Goal: Obtain resource: Download file/media

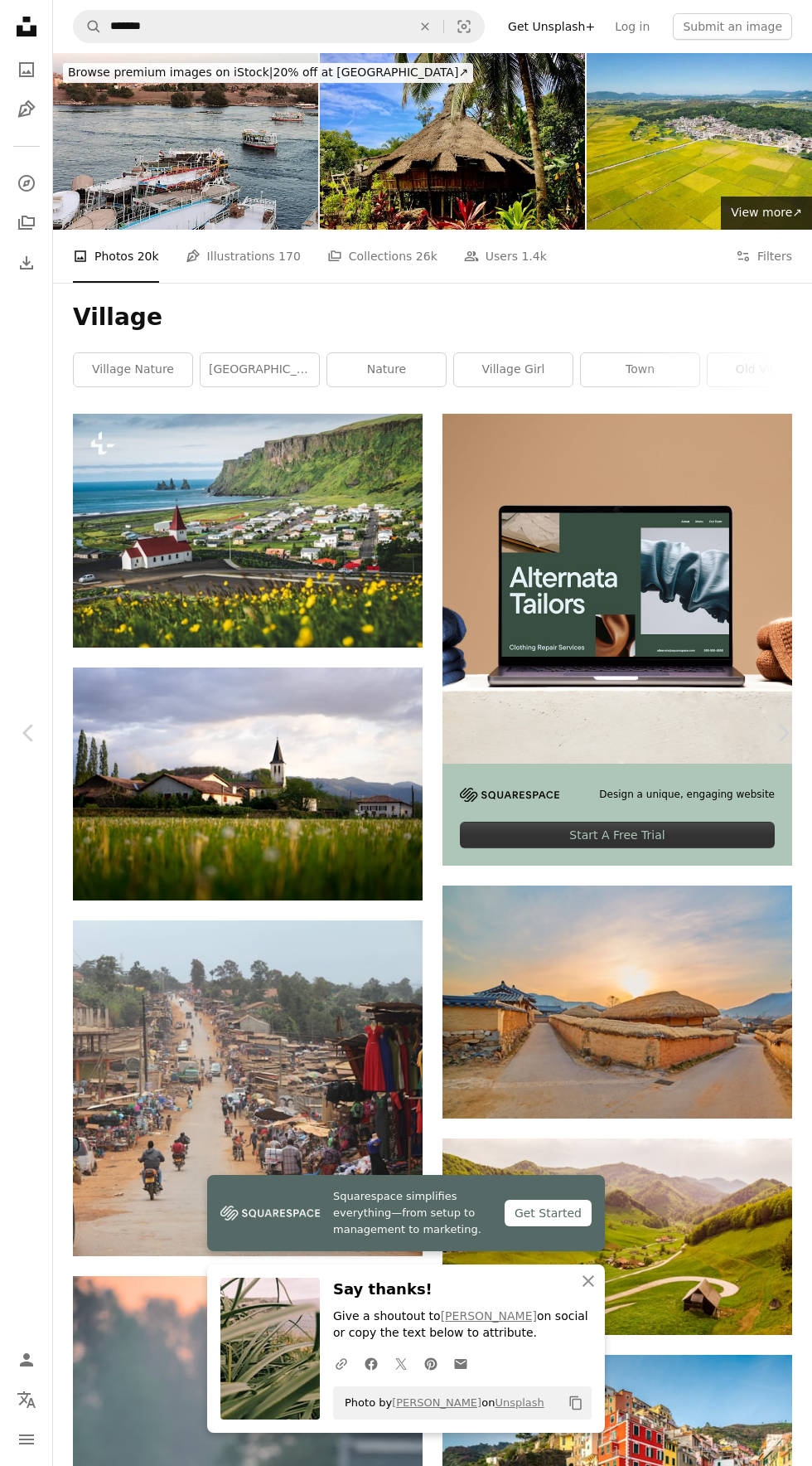
scroll to position [1017, 0]
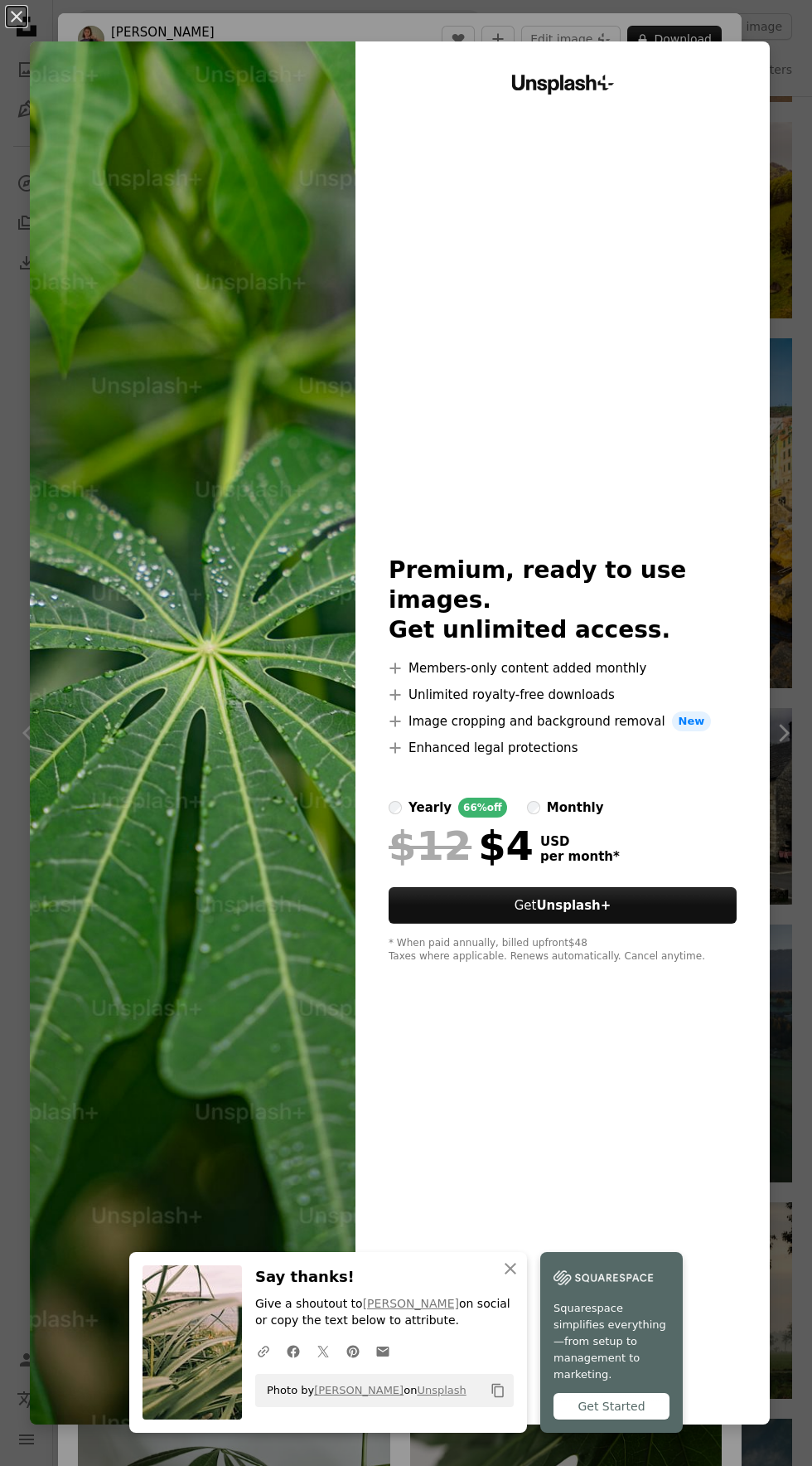
click at [214, 833] on img at bounding box center [193, 733] width 326 height 1383
click at [25, 17] on button "An X shape" at bounding box center [16, 16] width 19 height 19
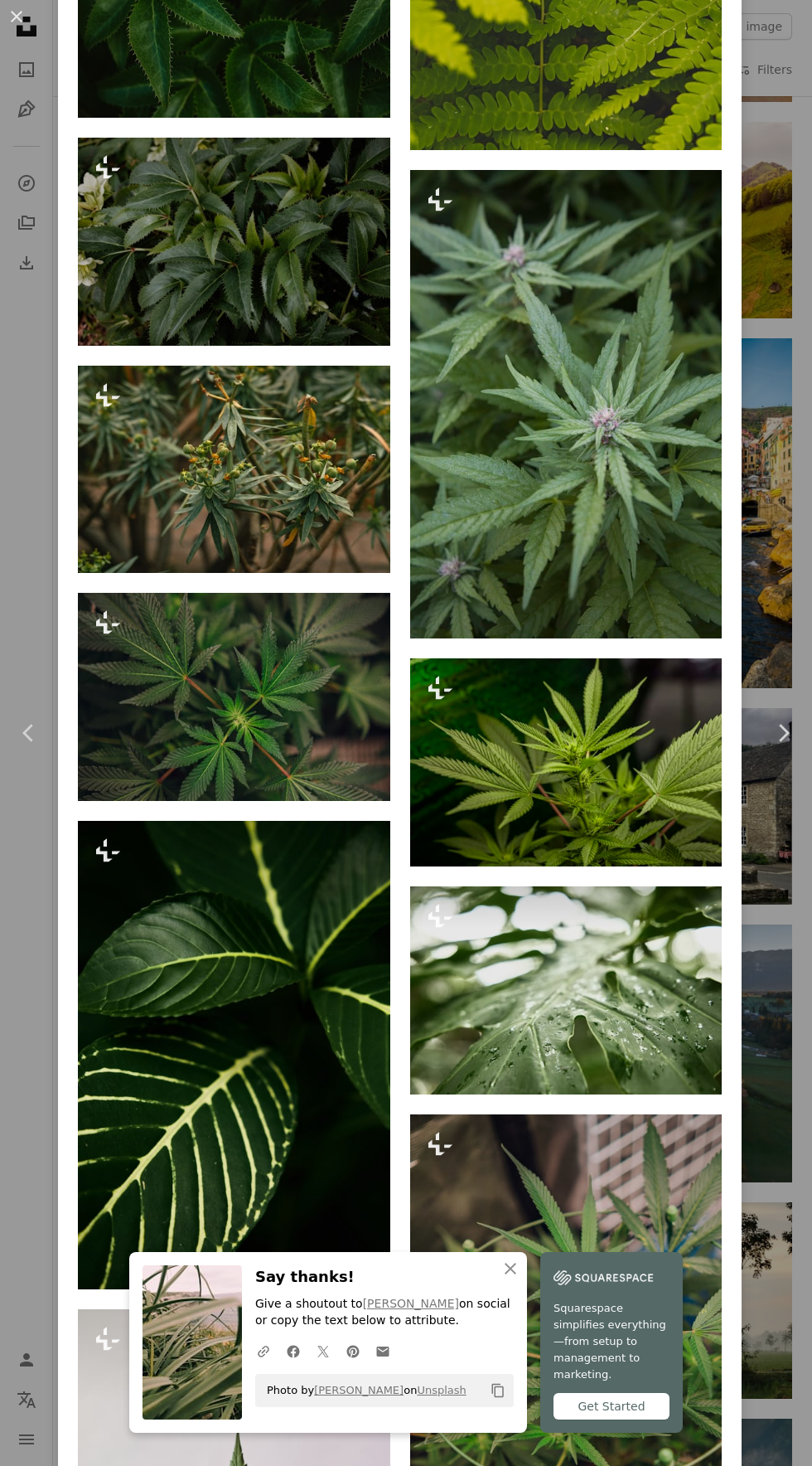
scroll to position [1974, 0]
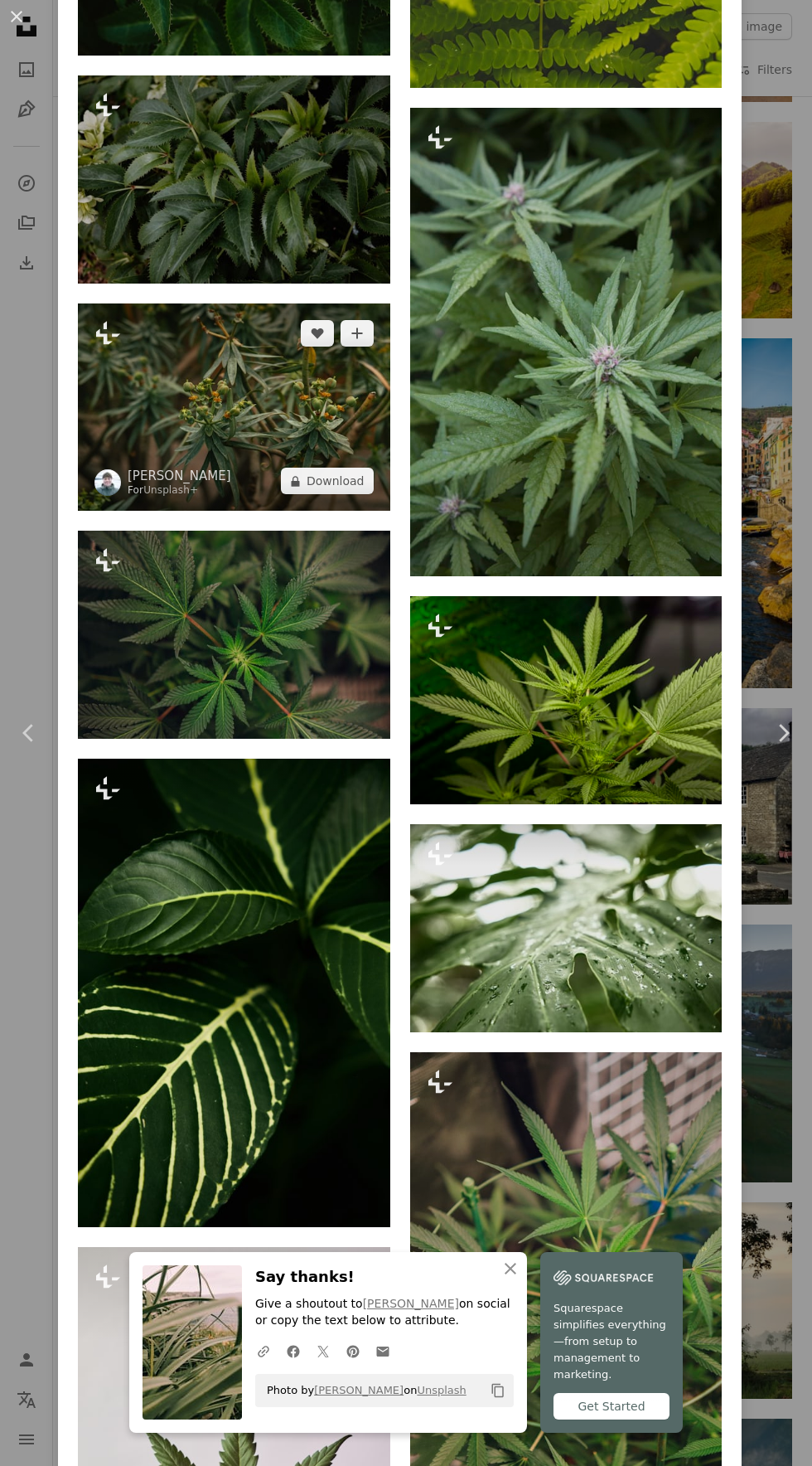
click at [279, 408] on img at bounding box center [234, 407] width 312 height 208
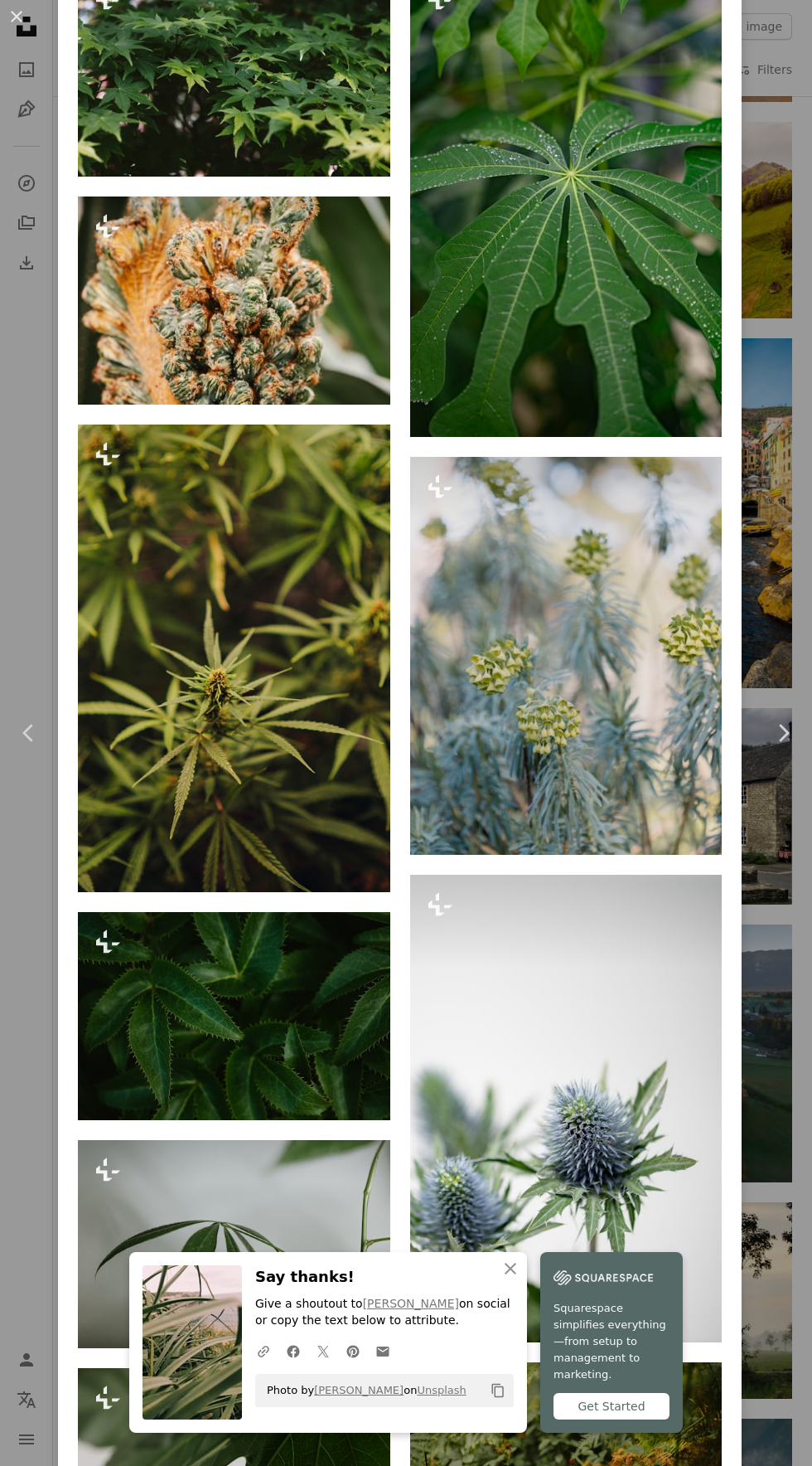
scroll to position [1169, 0]
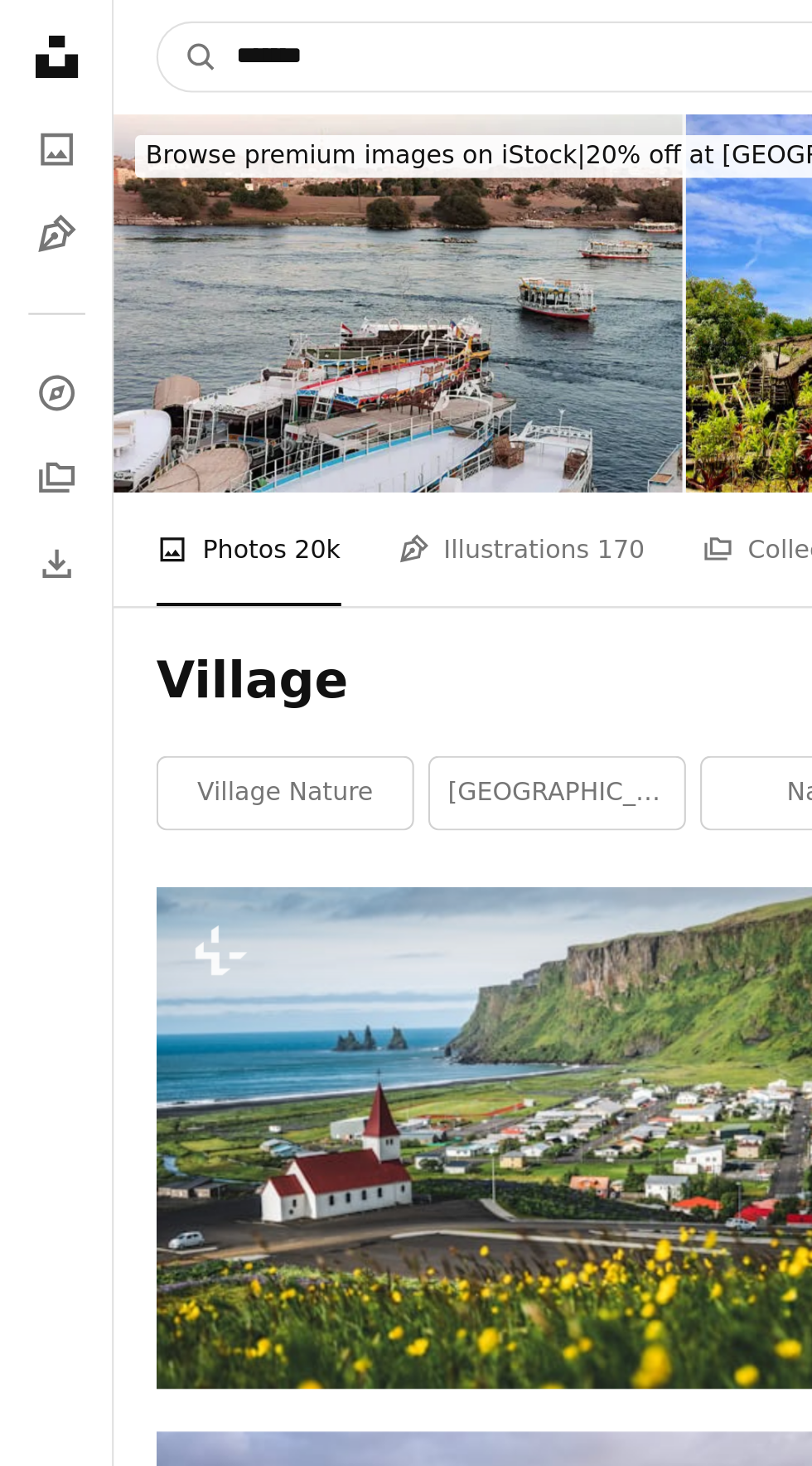
click at [195, 33] on input "*******" at bounding box center [254, 27] width 305 height 32
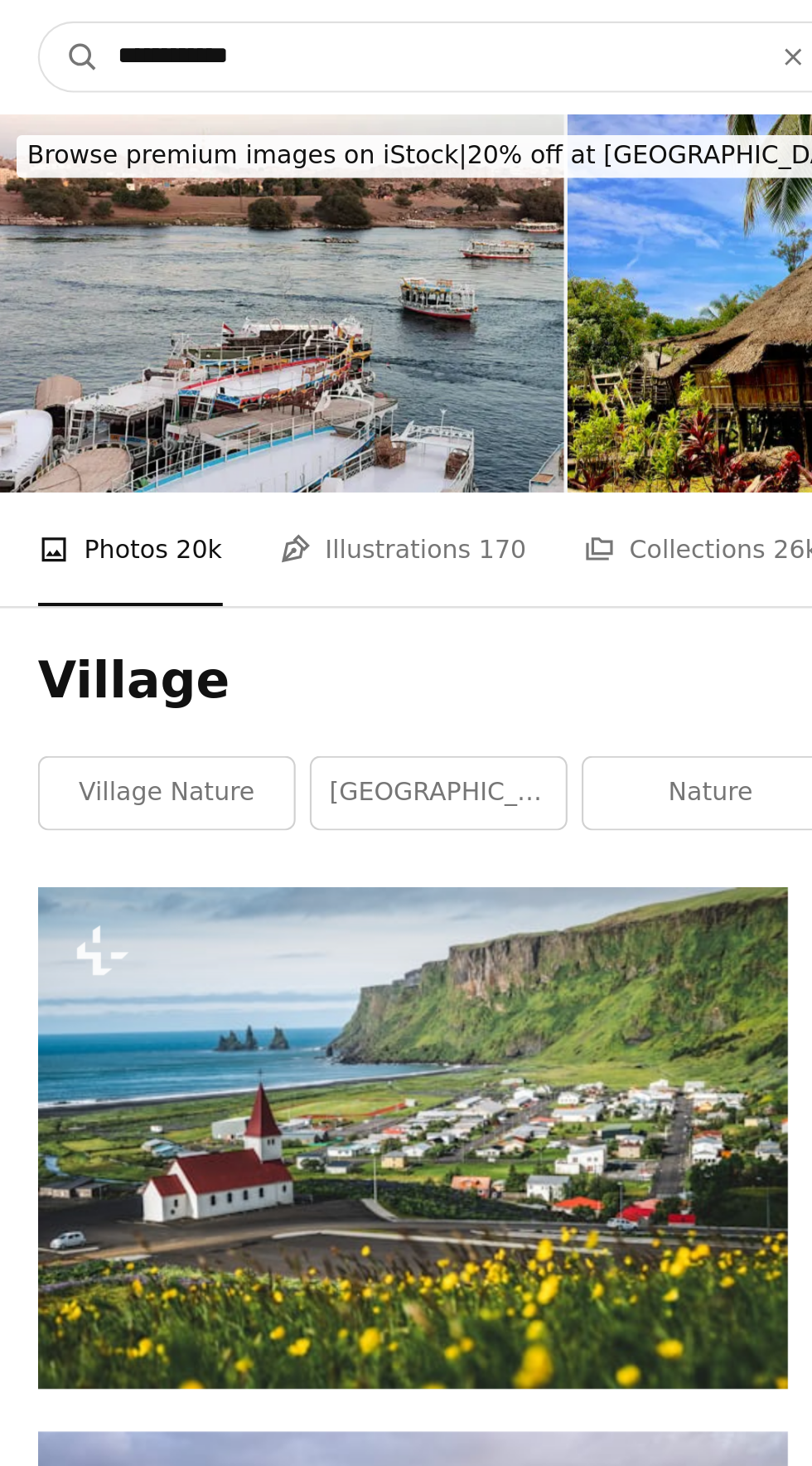
type input "**********"
click at [73, 11] on button "A magnifying glass" at bounding box center [88, 27] width 28 height 32
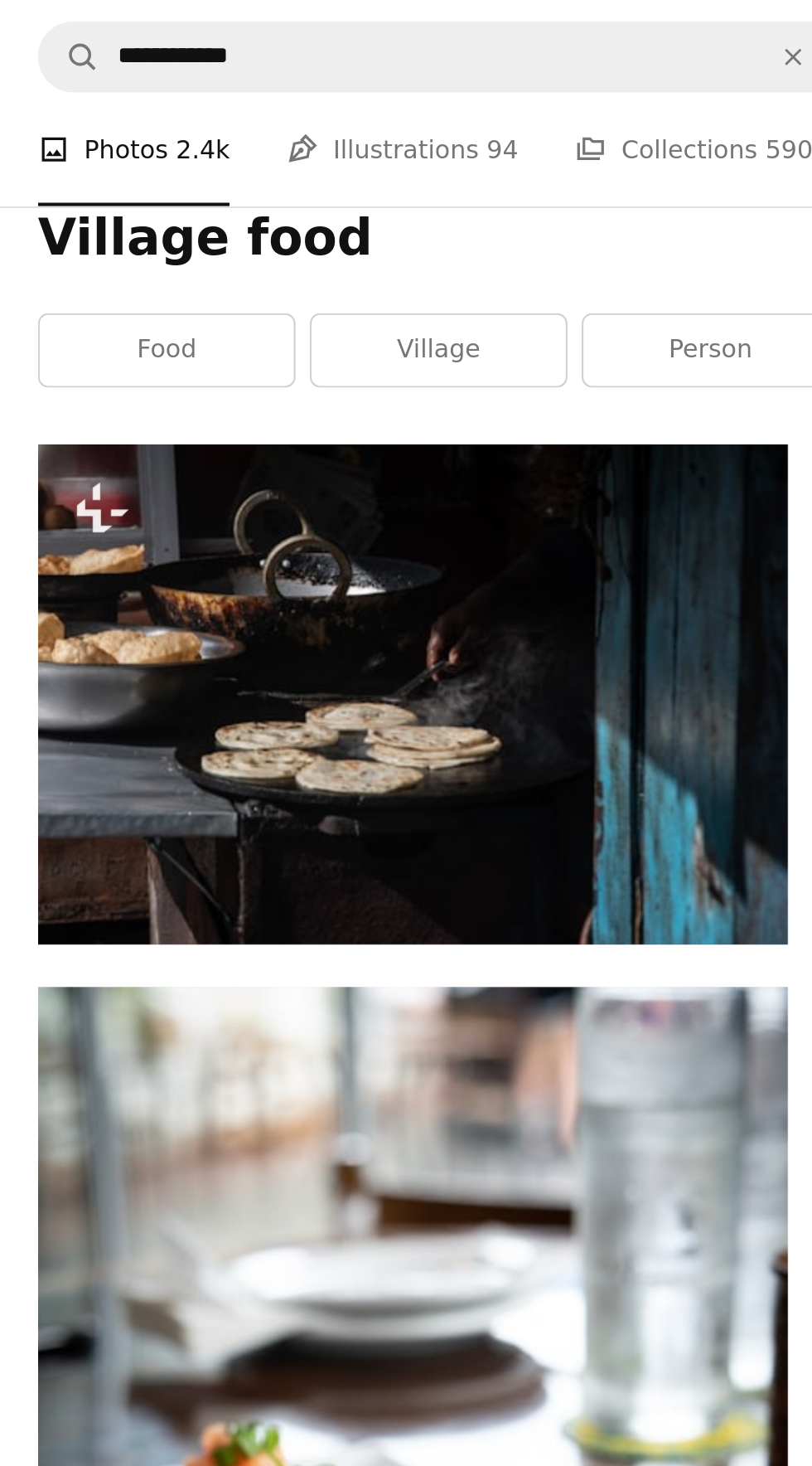
scroll to position [205, 0]
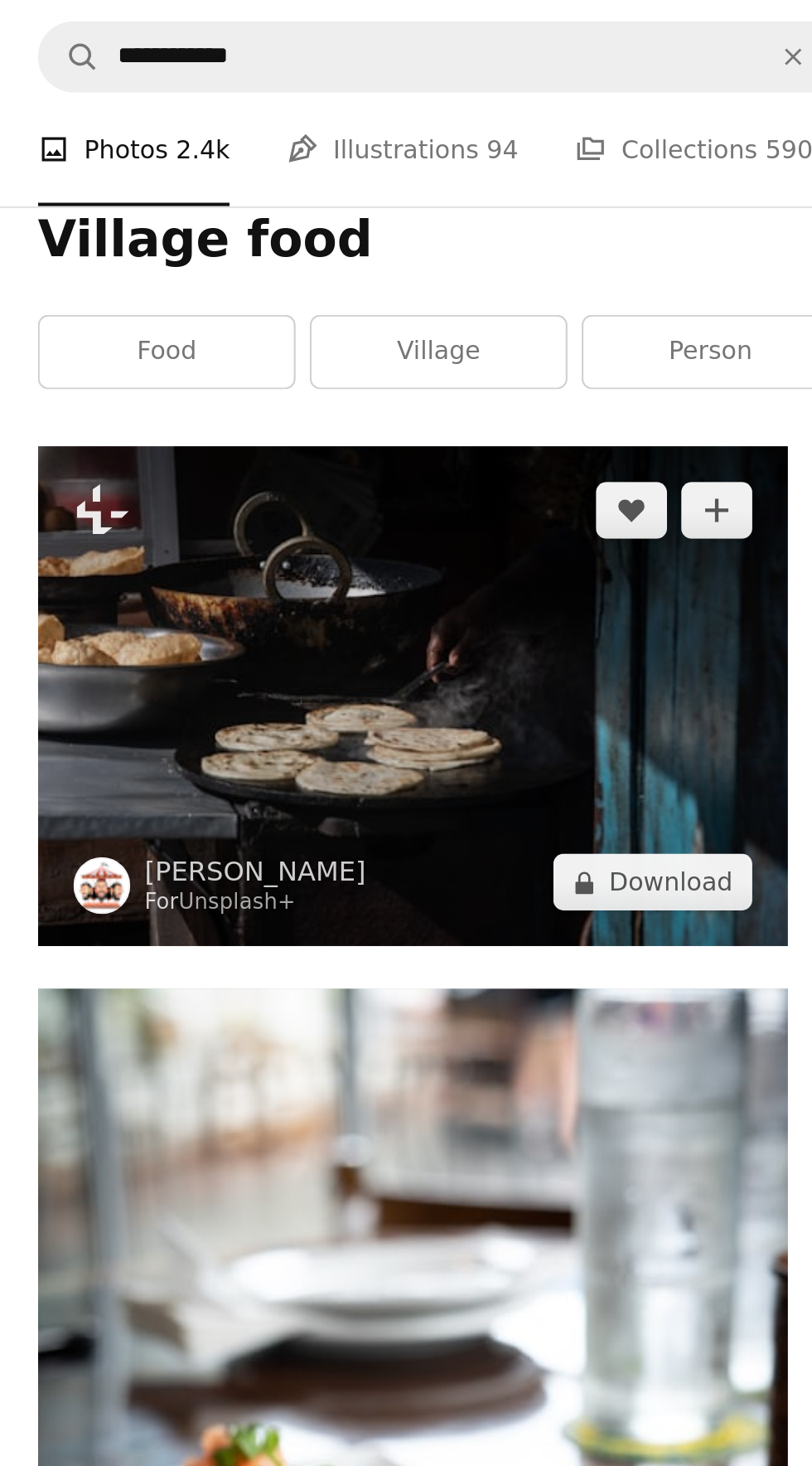
click at [277, 354] on img at bounding box center [248, 324] width 350 height 233
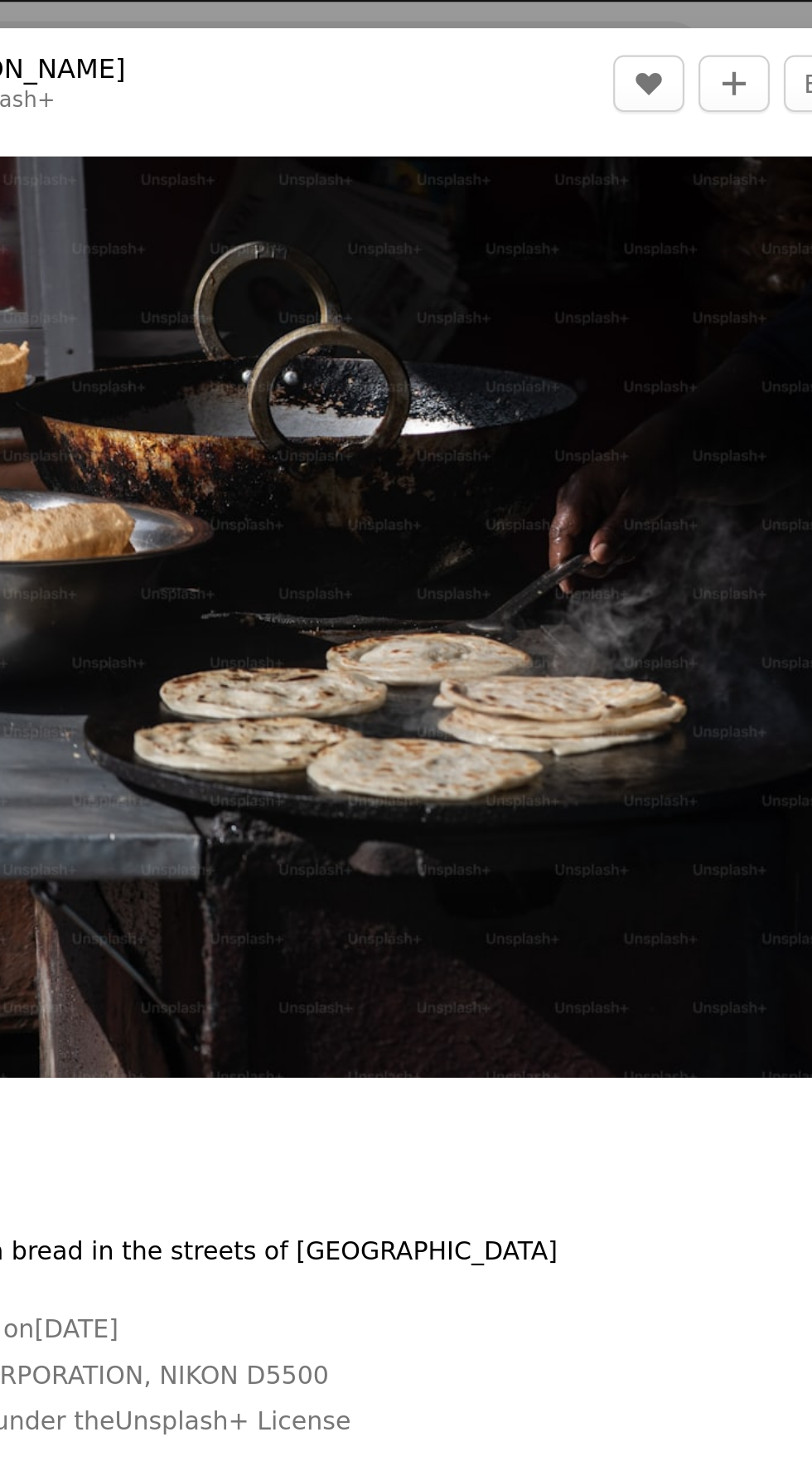
click at [438, 284] on img "Zoom in on this image" at bounding box center [400, 287] width 644 height 429
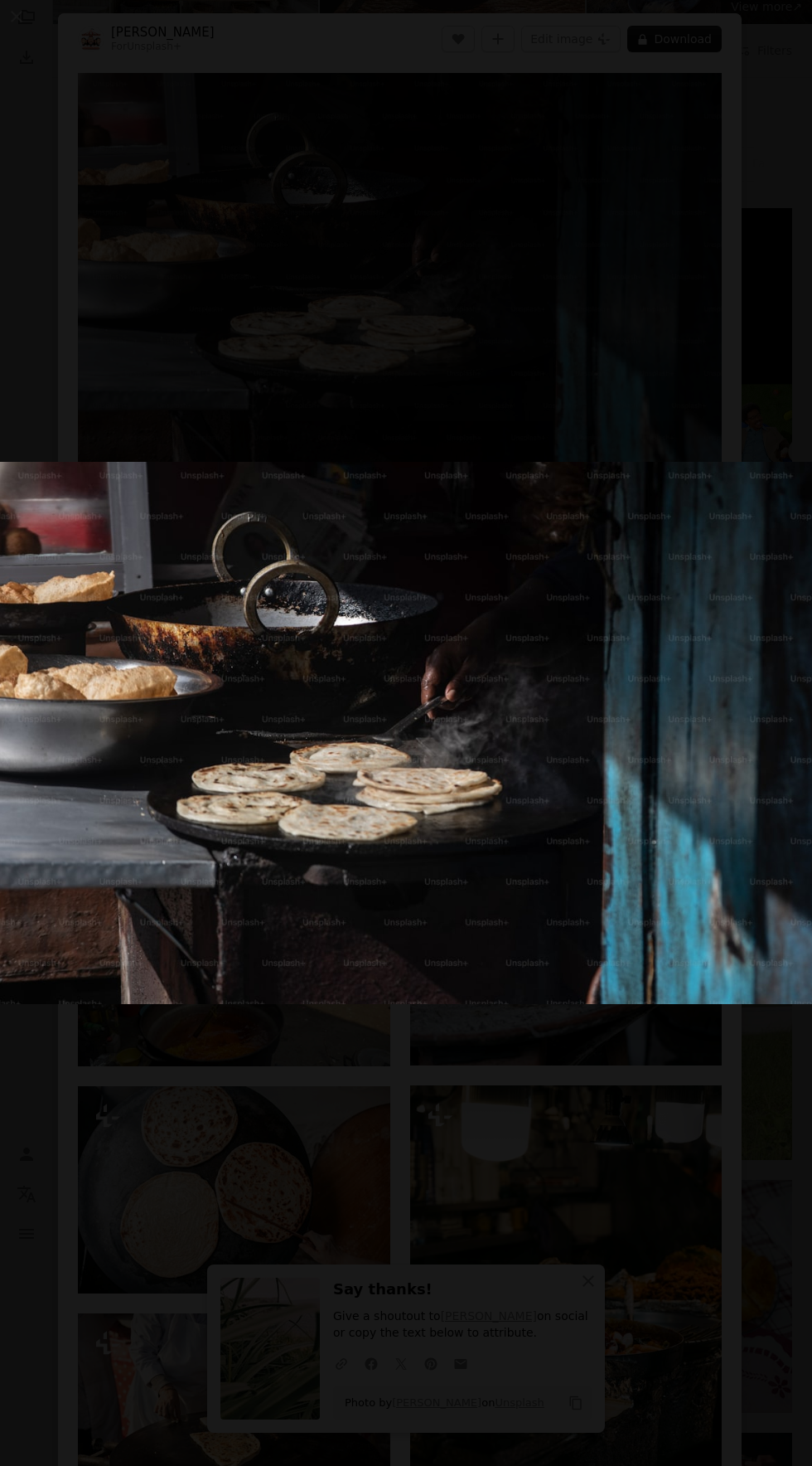
click at [576, 717] on img "Zoom out on this image" at bounding box center [406, 733] width 814 height 543
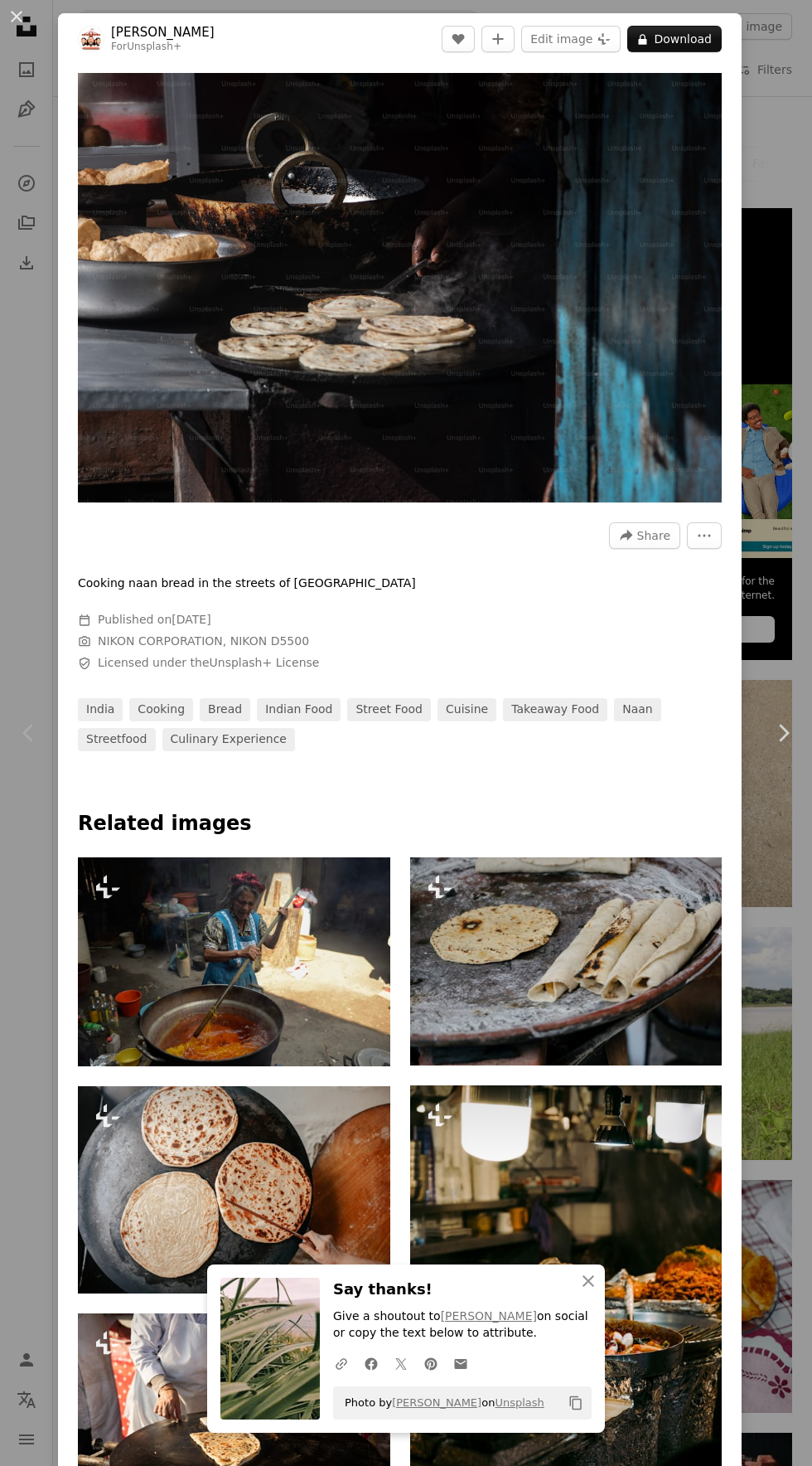
click at [517, 363] on img "Zoom in on this image" at bounding box center [400, 287] width 644 height 429
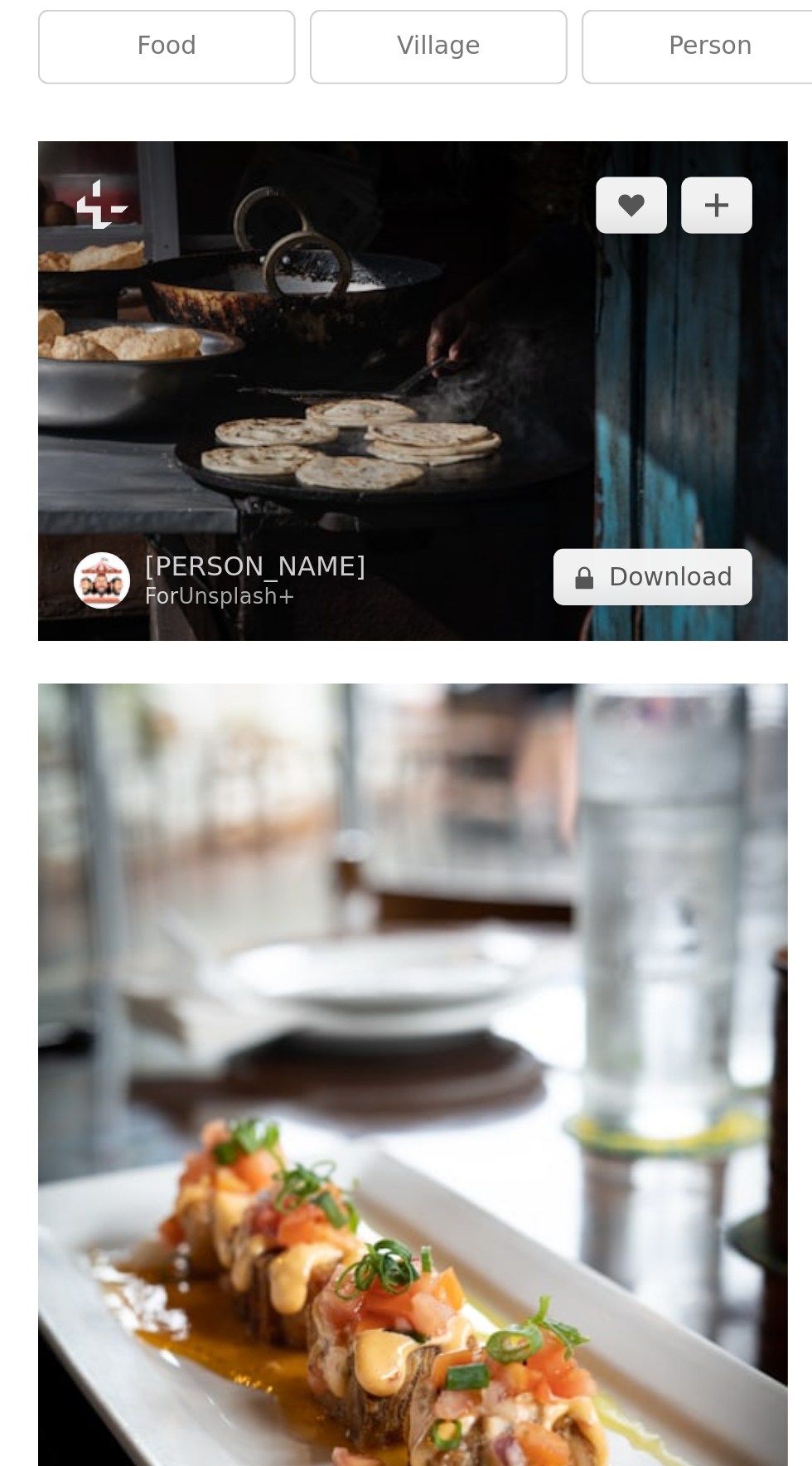
click at [313, 332] on img at bounding box center [248, 324] width 350 height 233
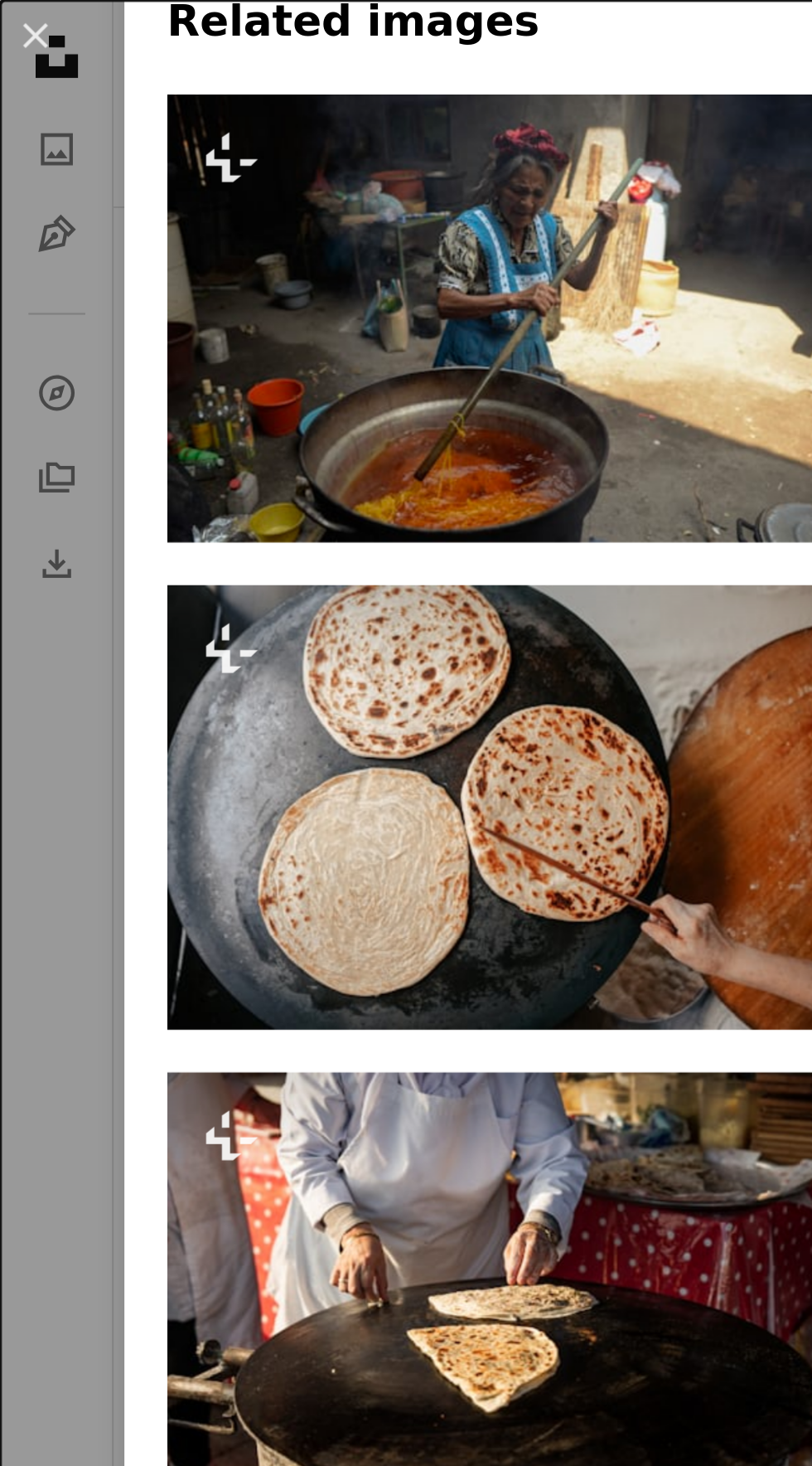
scroll to position [815, 0]
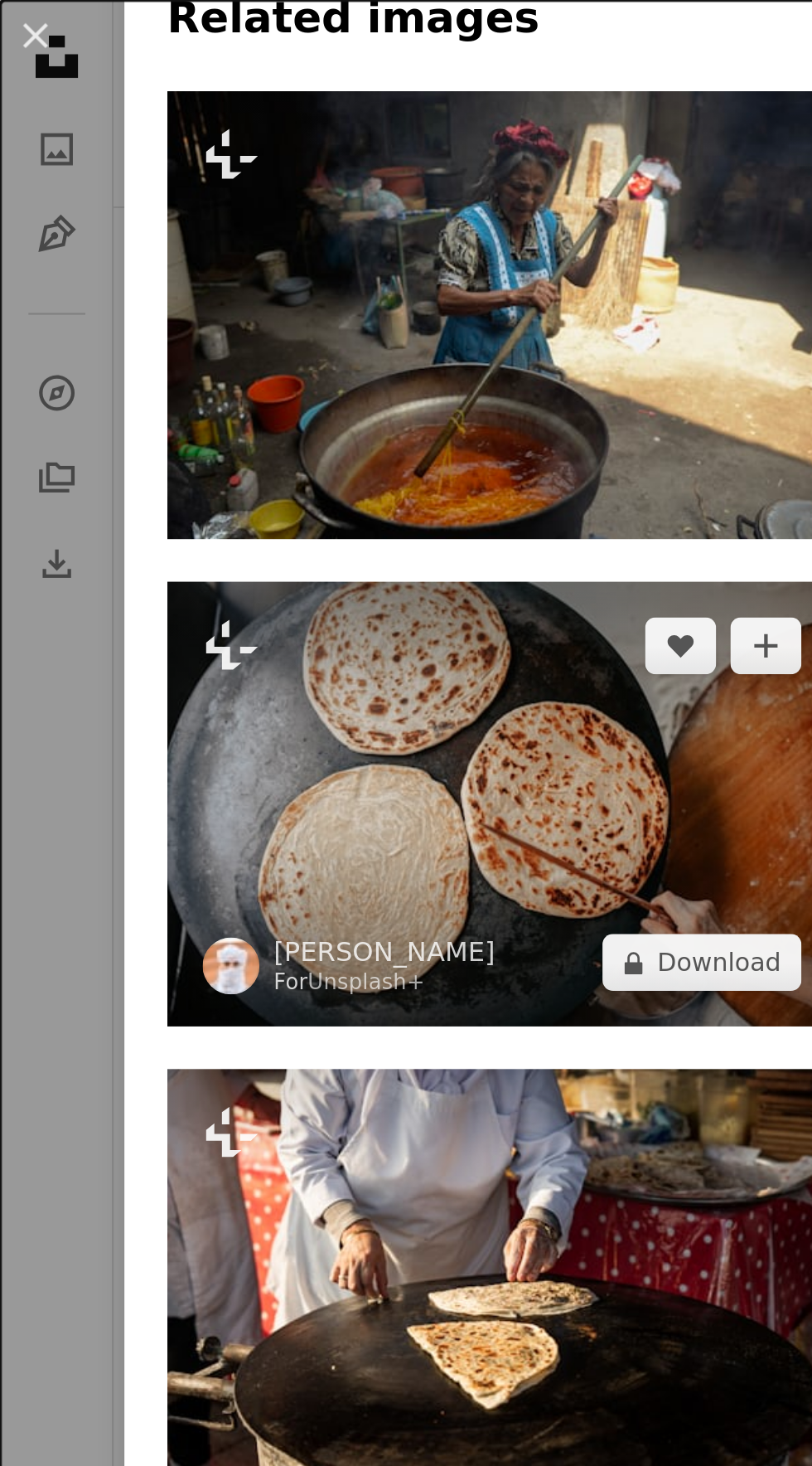
click at [274, 405] on img at bounding box center [234, 374] width 312 height 208
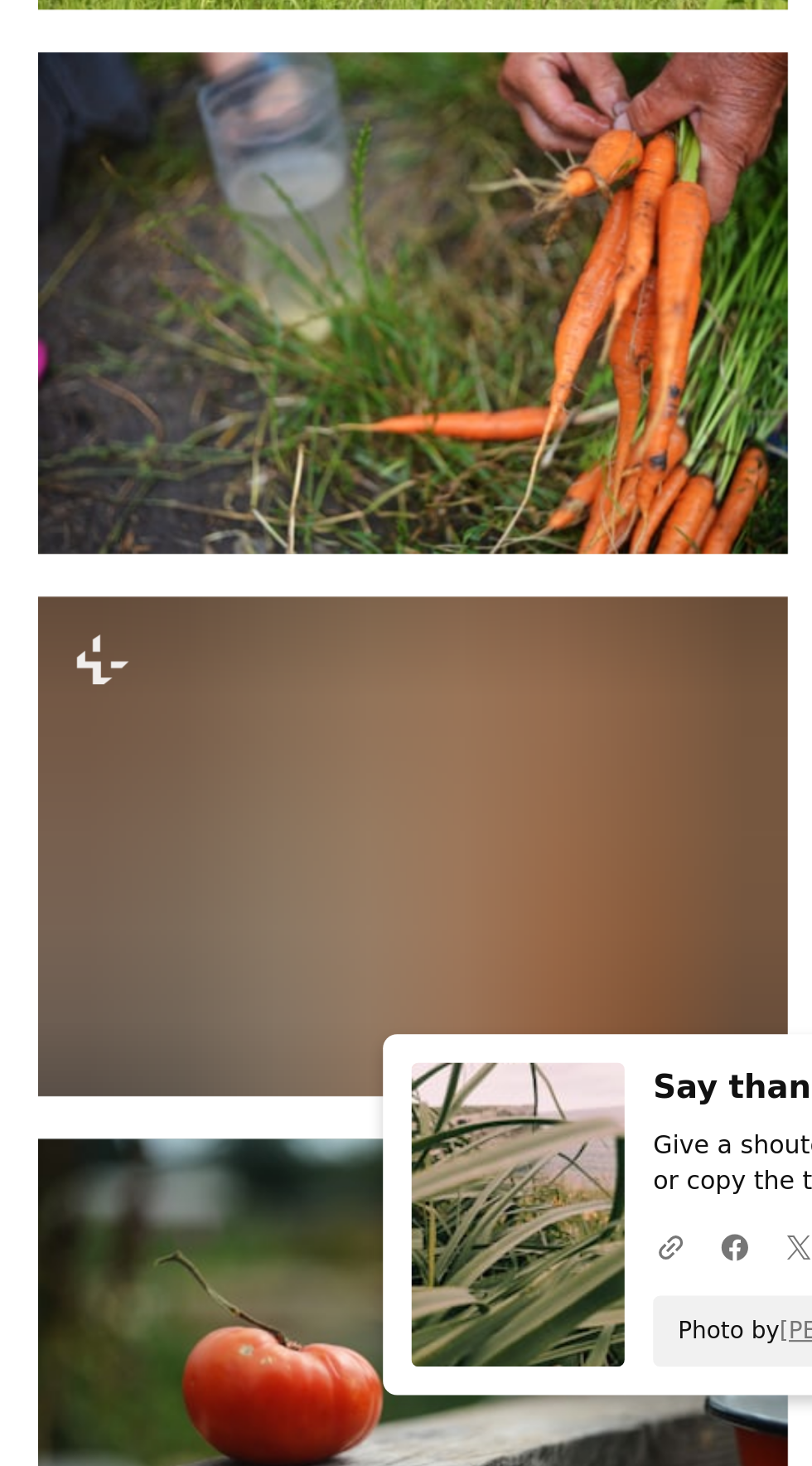
scroll to position [1138, 0]
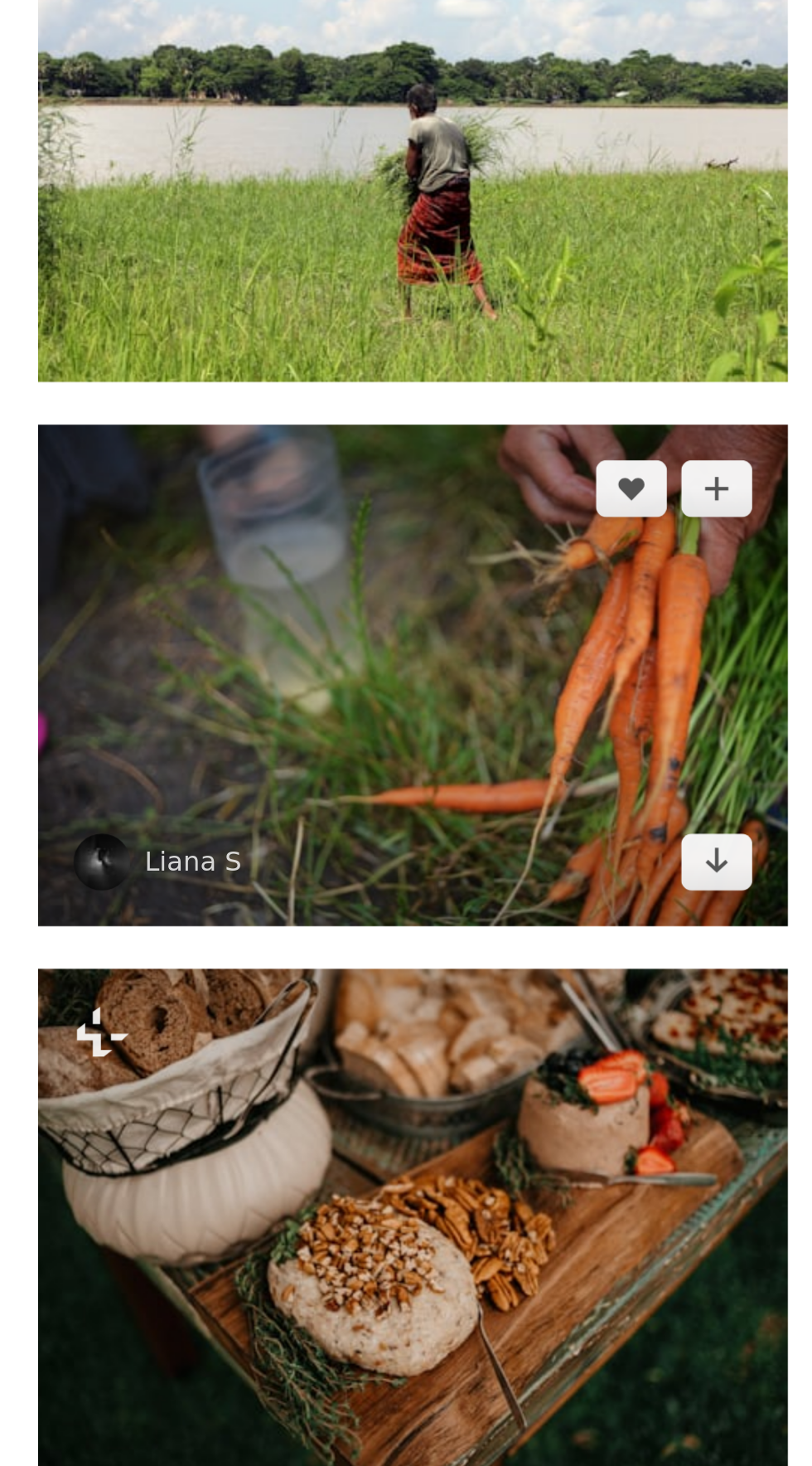
click at [335, 916] on img at bounding box center [248, 893] width 350 height 234
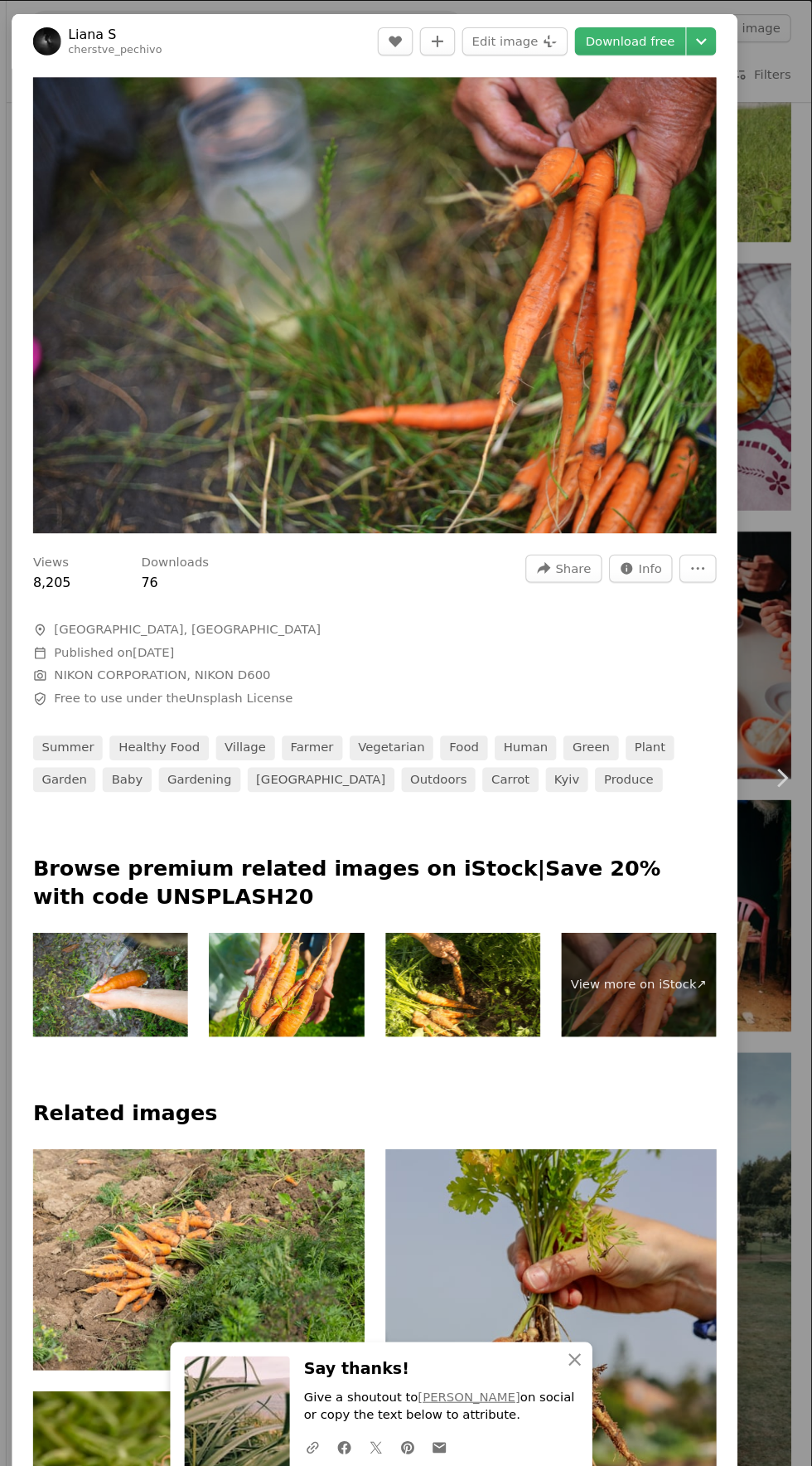
scroll to position [1138, 0]
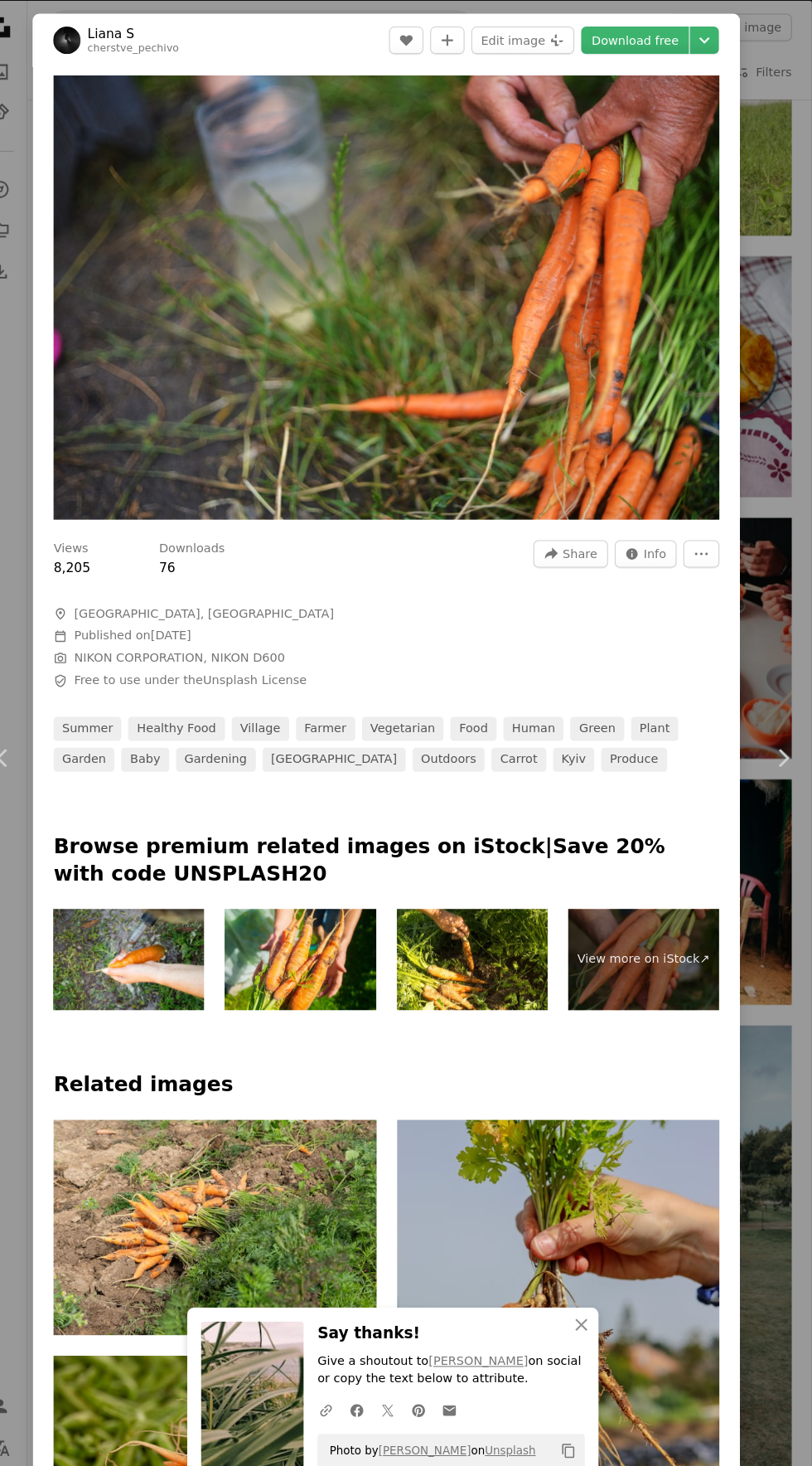
click at [675, 39] on link "Download free" at bounding box center [640, 39] width 104 height 27
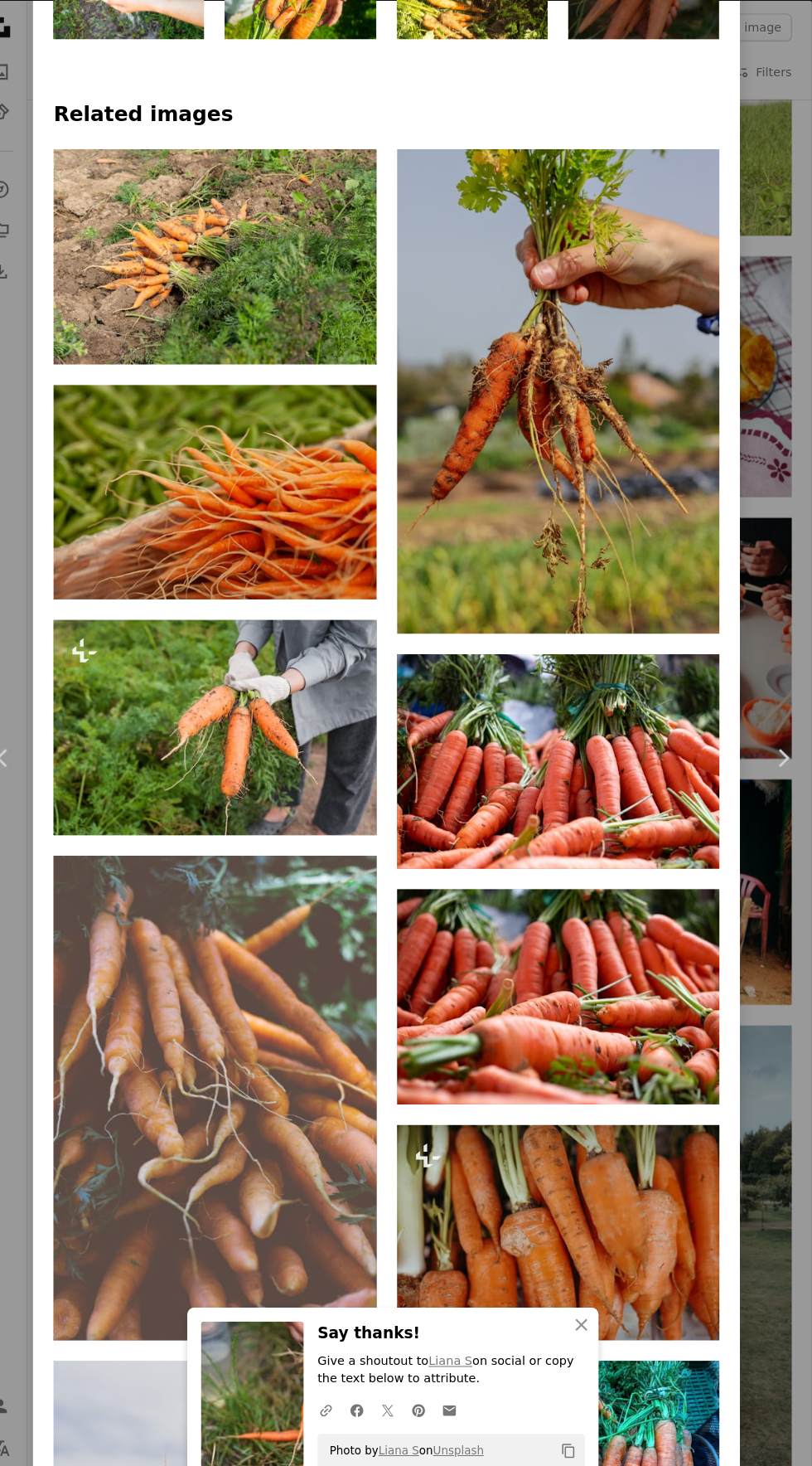
scroll to position [1242, 0]
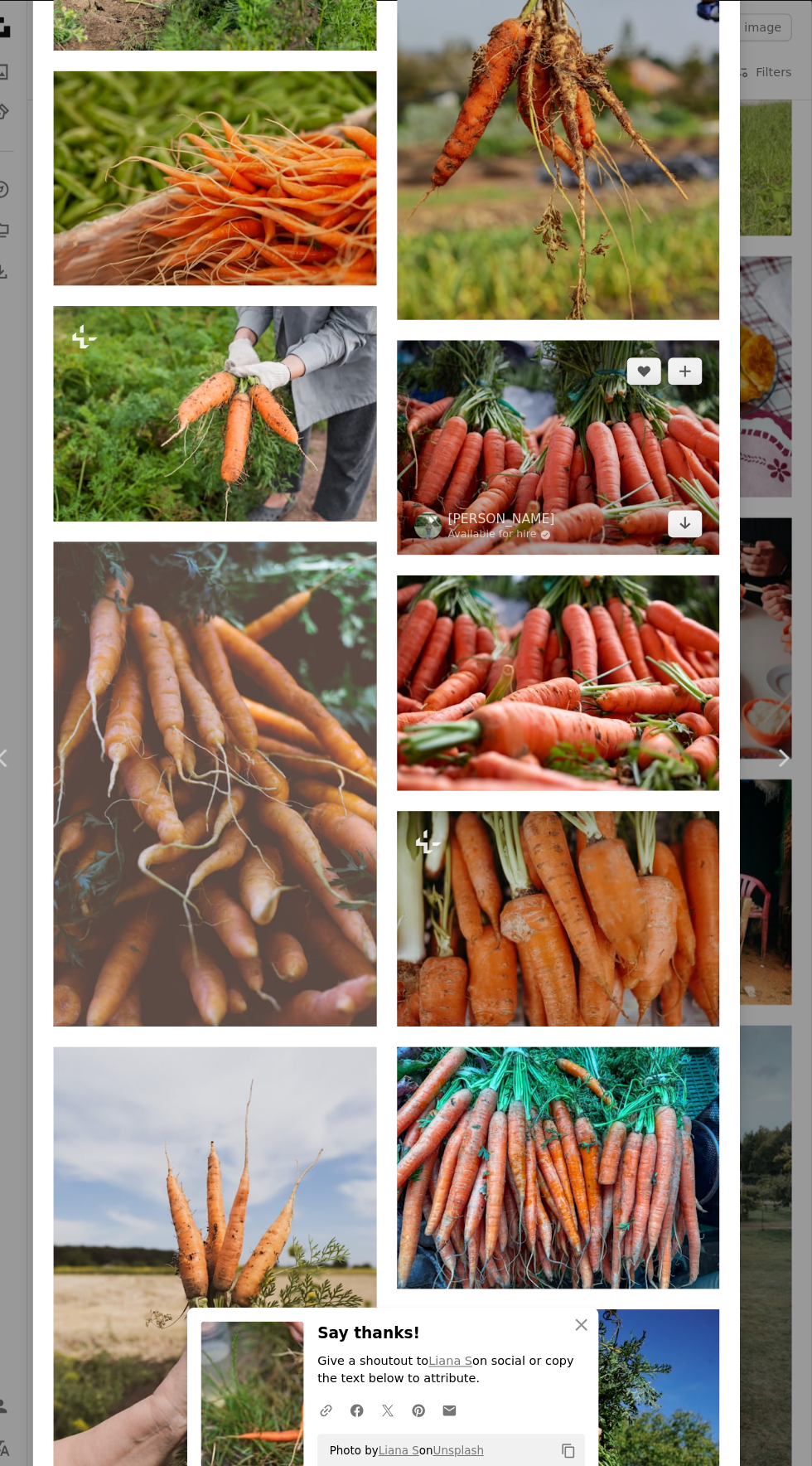
click at [627, 495] on img at bounding box center [566, 433] width 312 height 208
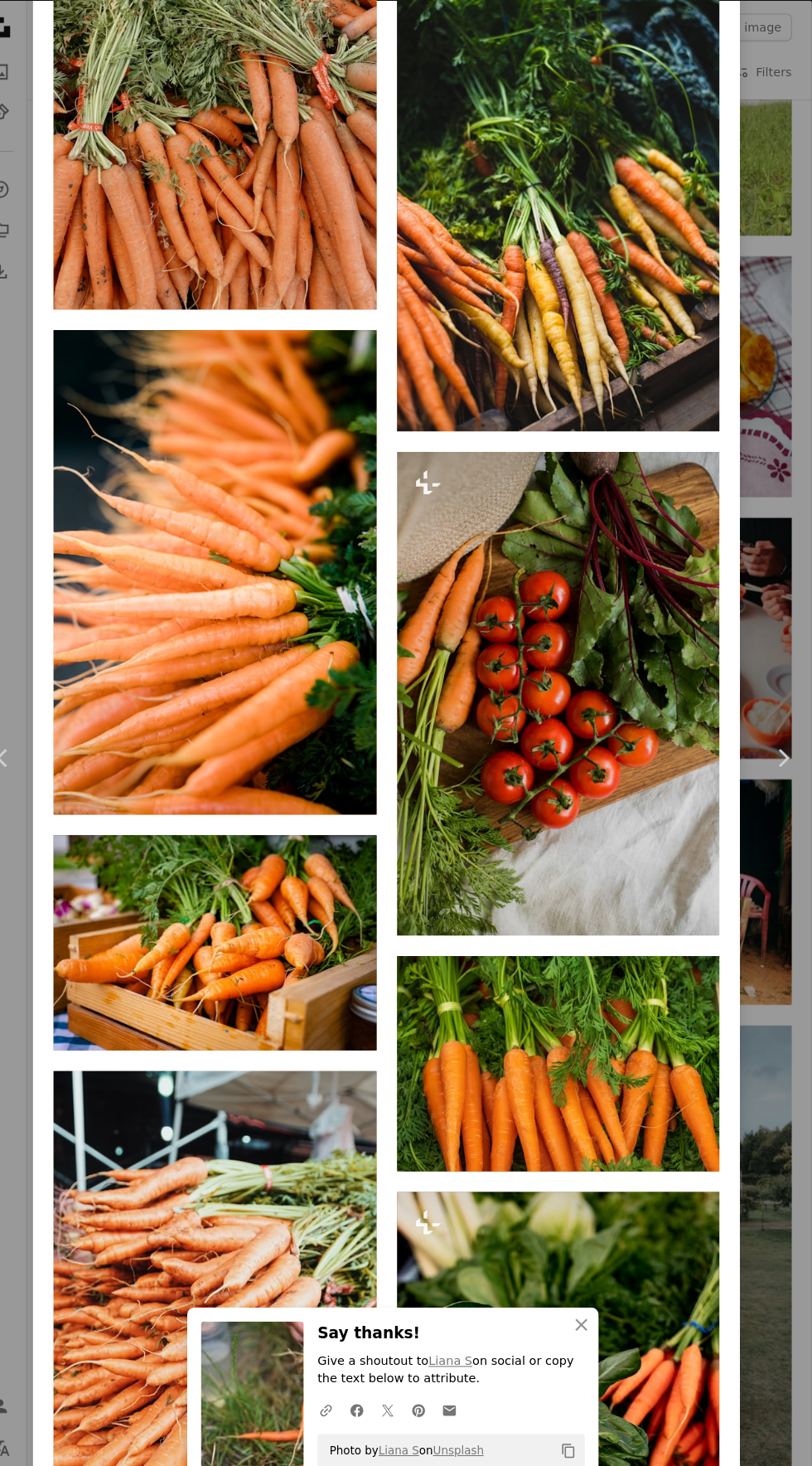
scroll to position [2300, 0]
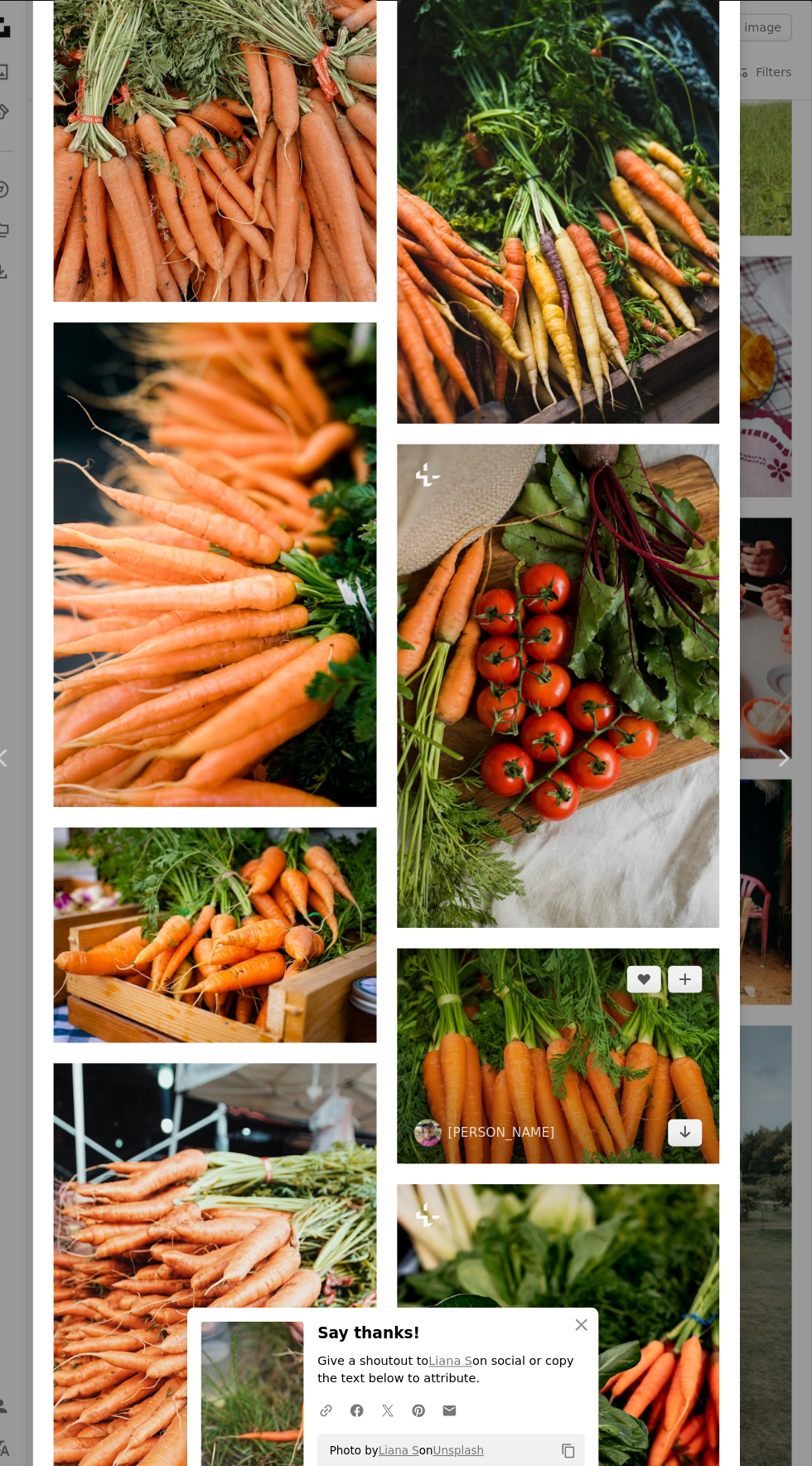
click at [605, 1076] on img at bounding box center [566, 1021] width 312 height 208
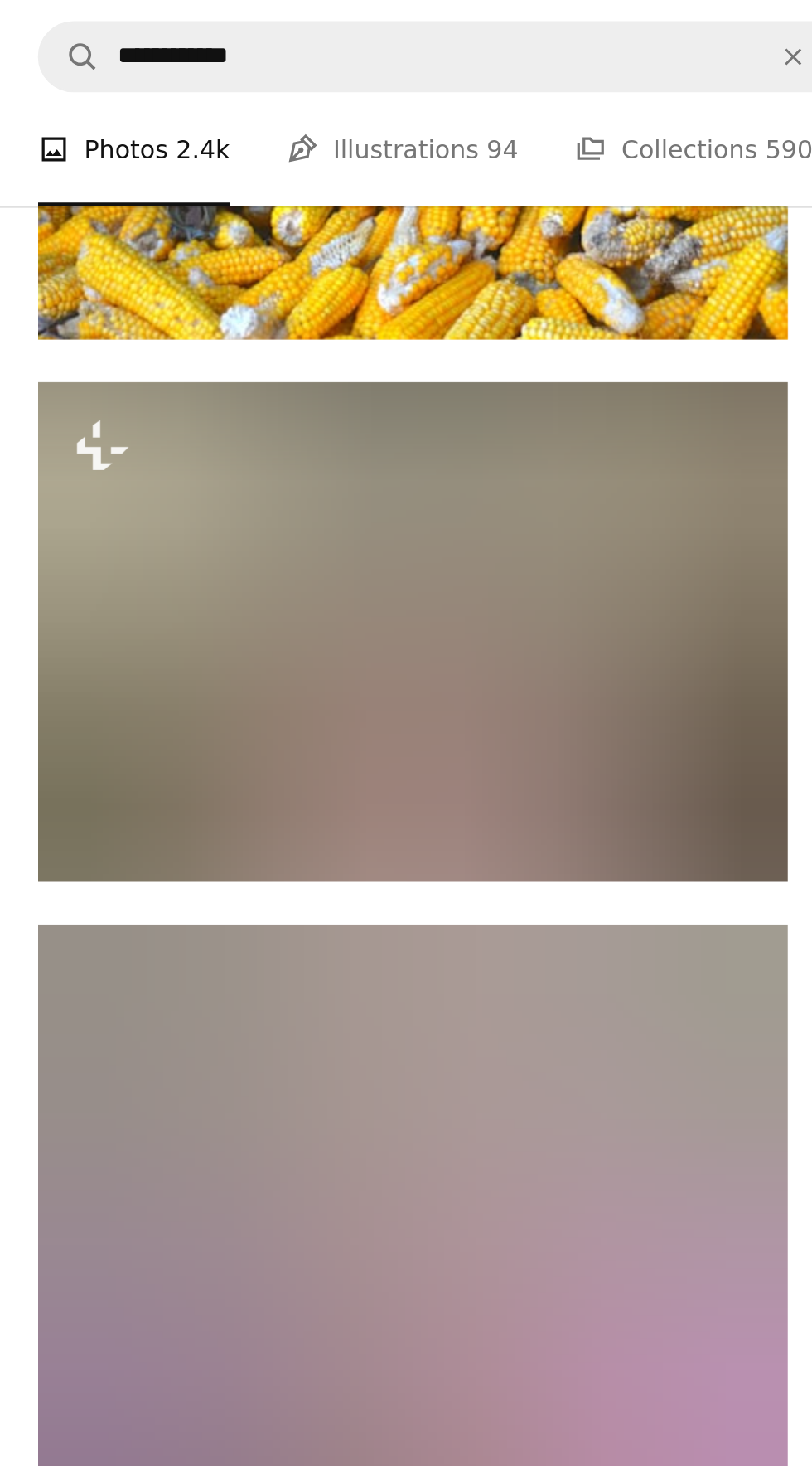
scroll to position [2734, 0]
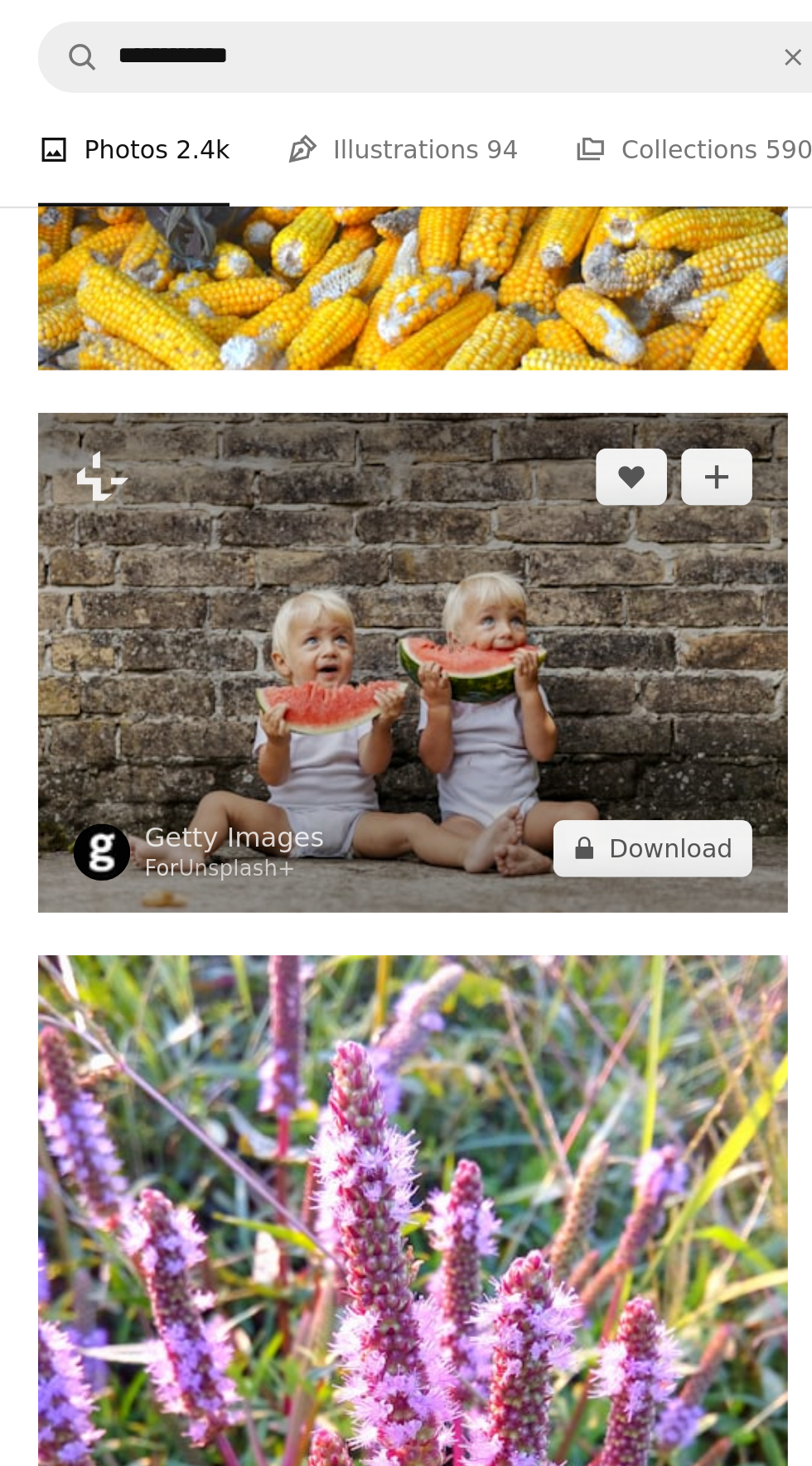
click at [303, 336] on img at bounding box center [248, 308] width 350 height 233
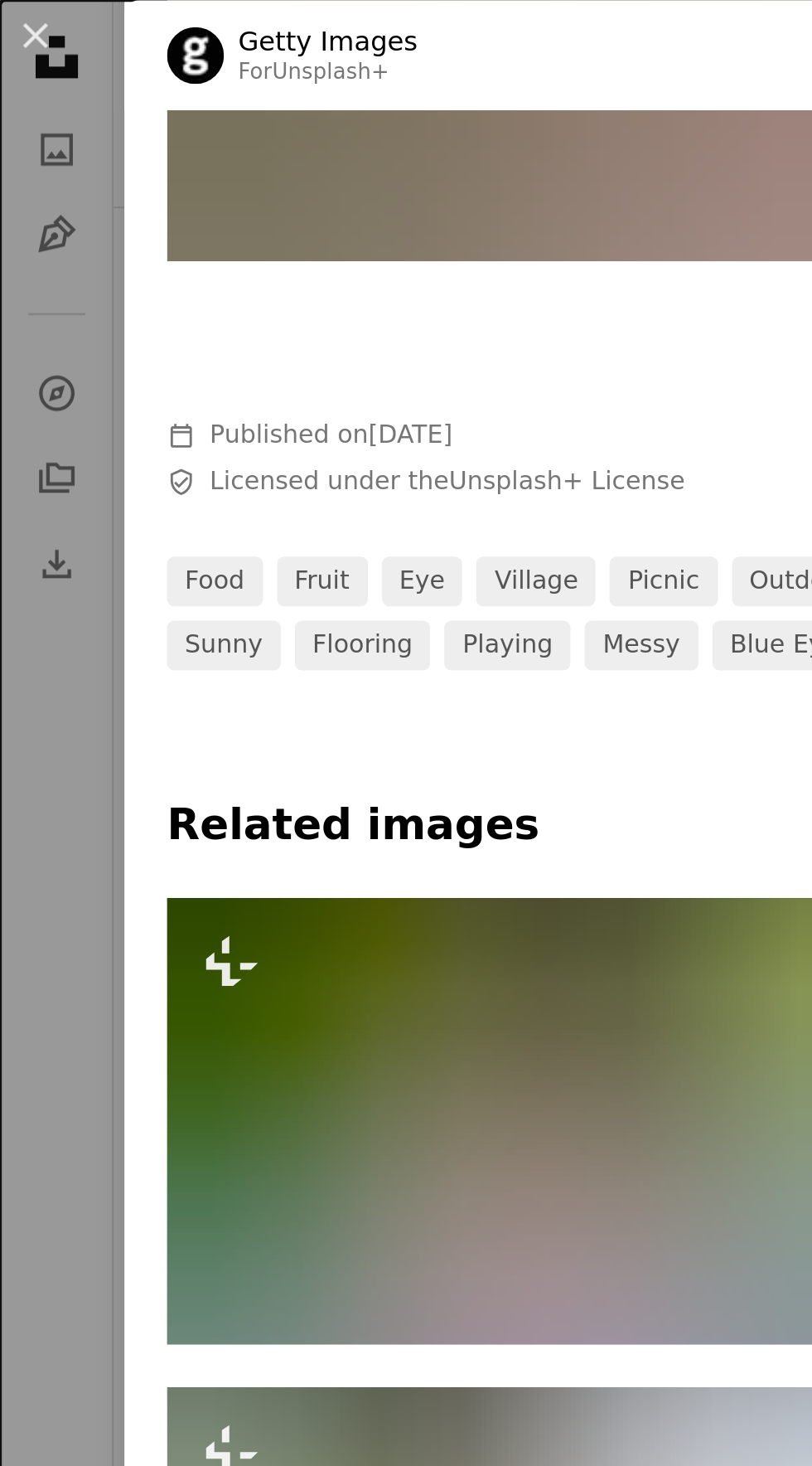
scroll to position [366, 0]
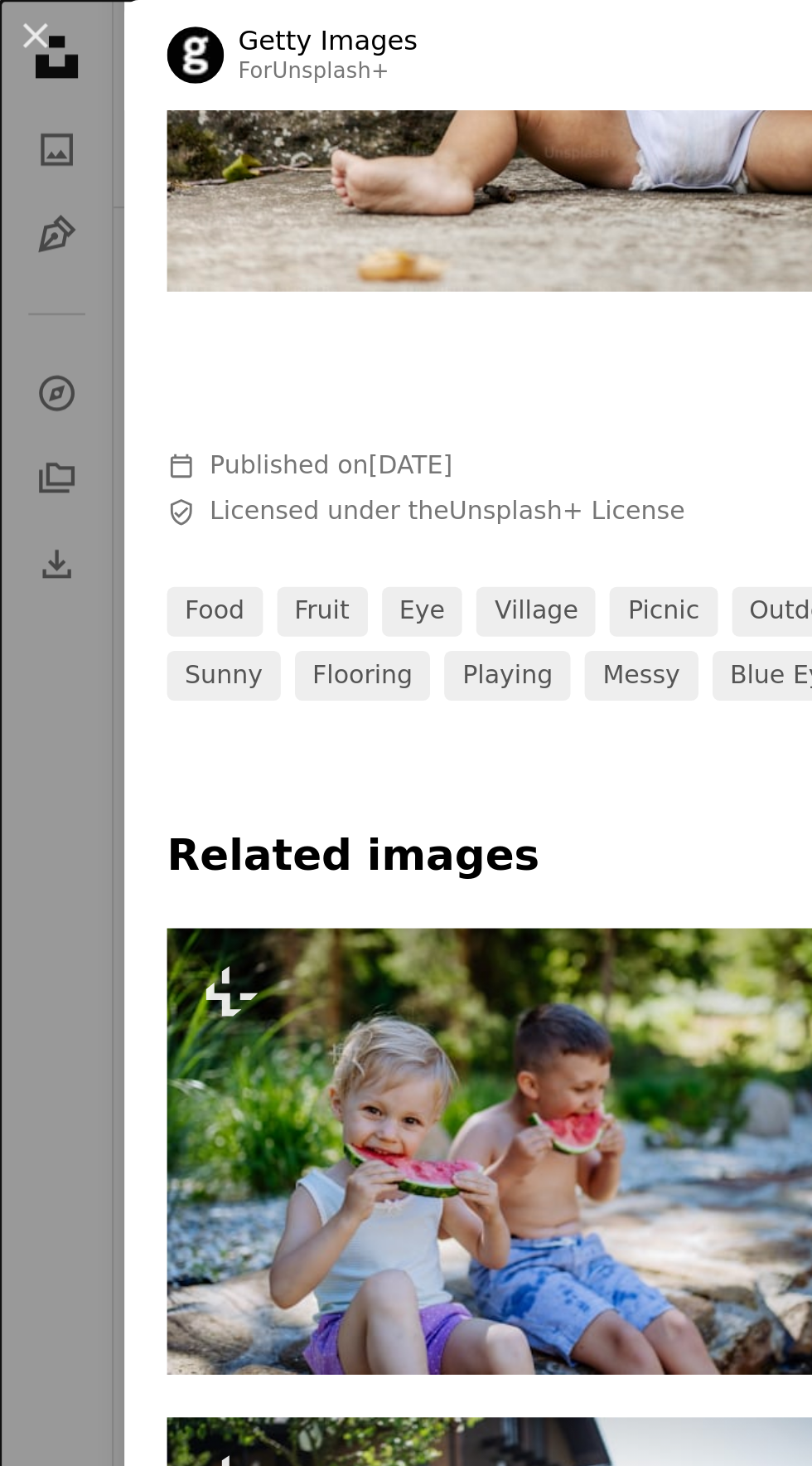
click at [150, 295] on link "fruit" at bounding box center [150, 285] width 42 height 23
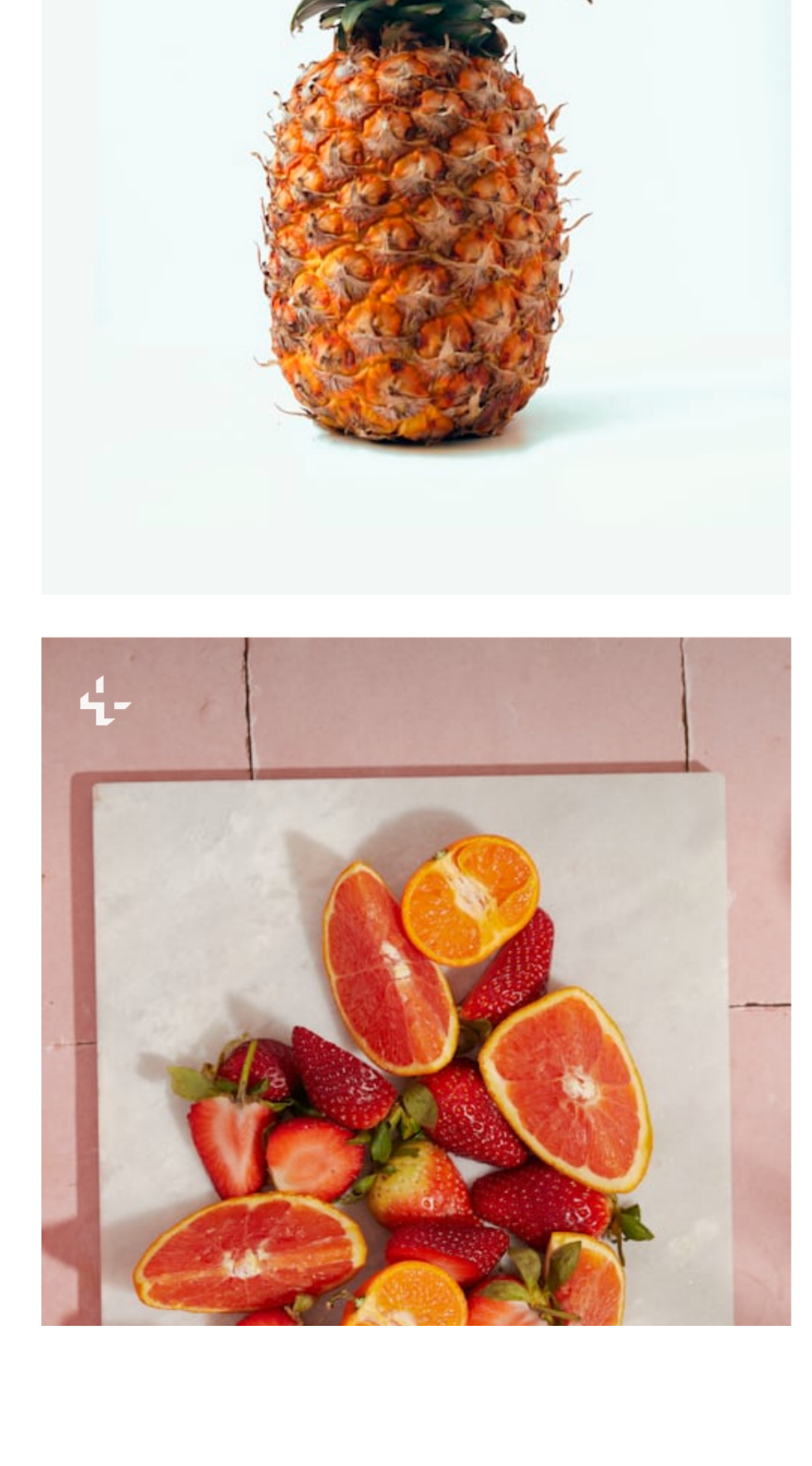
scroll to position [1262, 0]
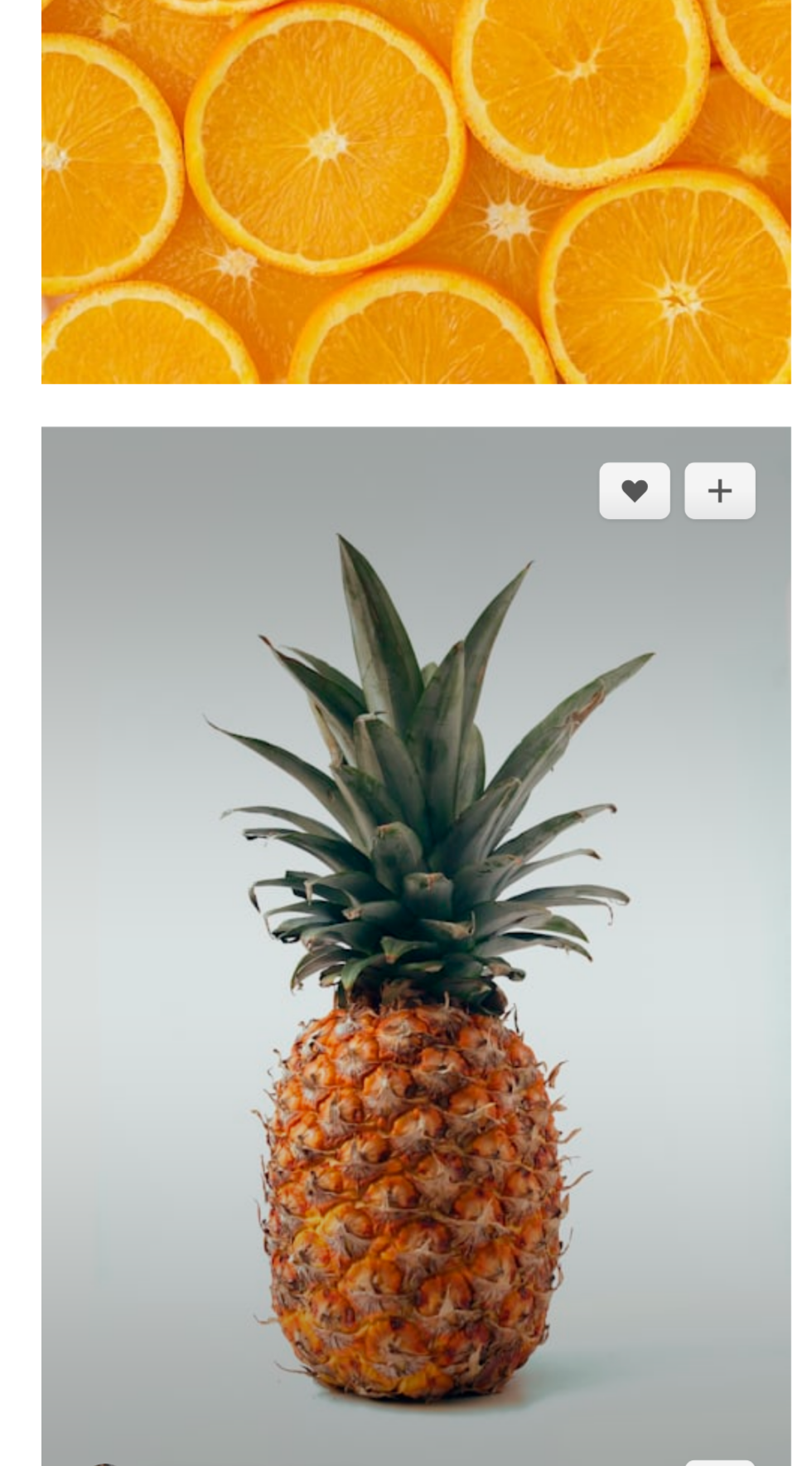
click at [299, 768] on img at bounding box center [248, 785] width 350 height 525
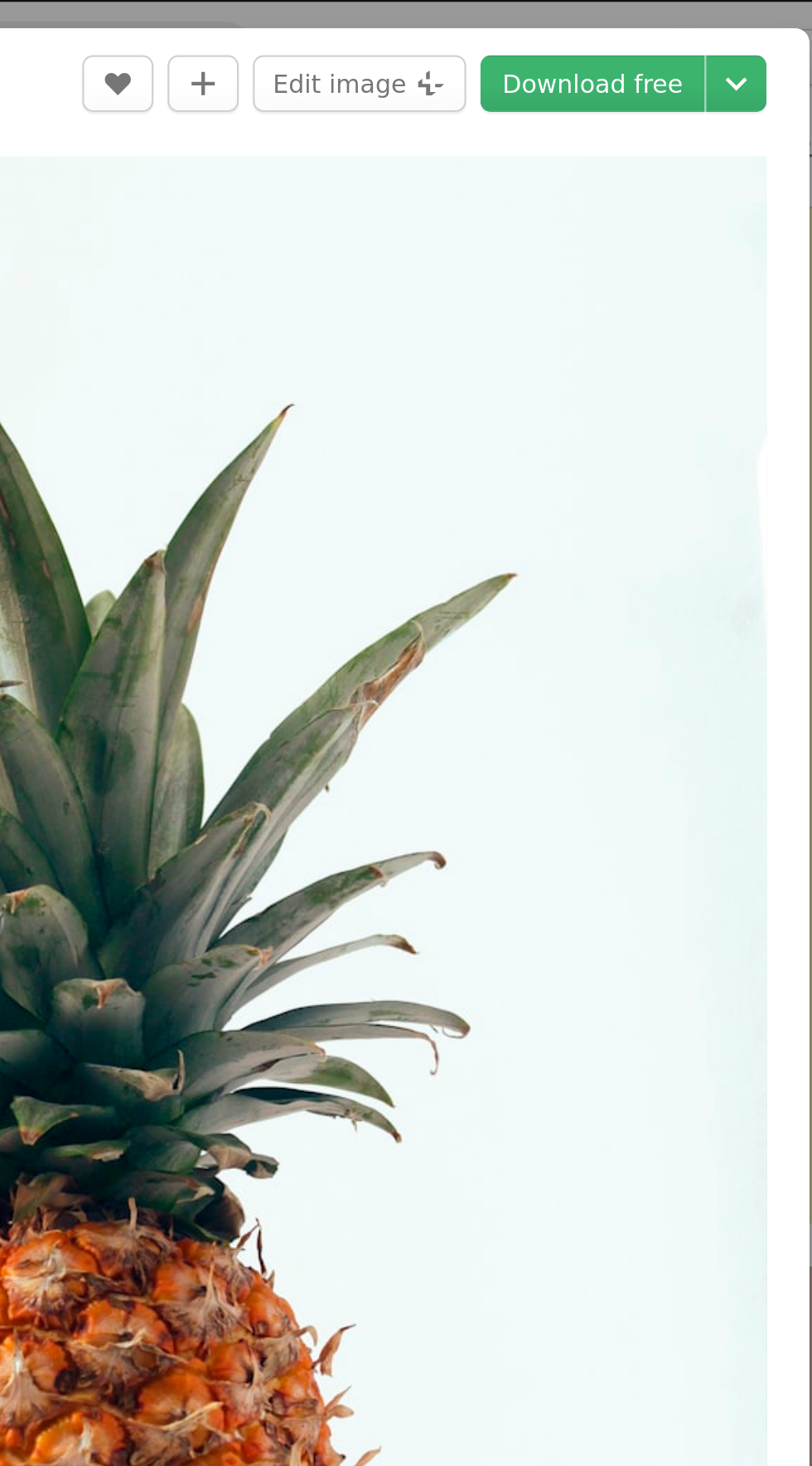
click at [657, 42] on link "Download free" at bounding box center [640, 39] width 104 height 27
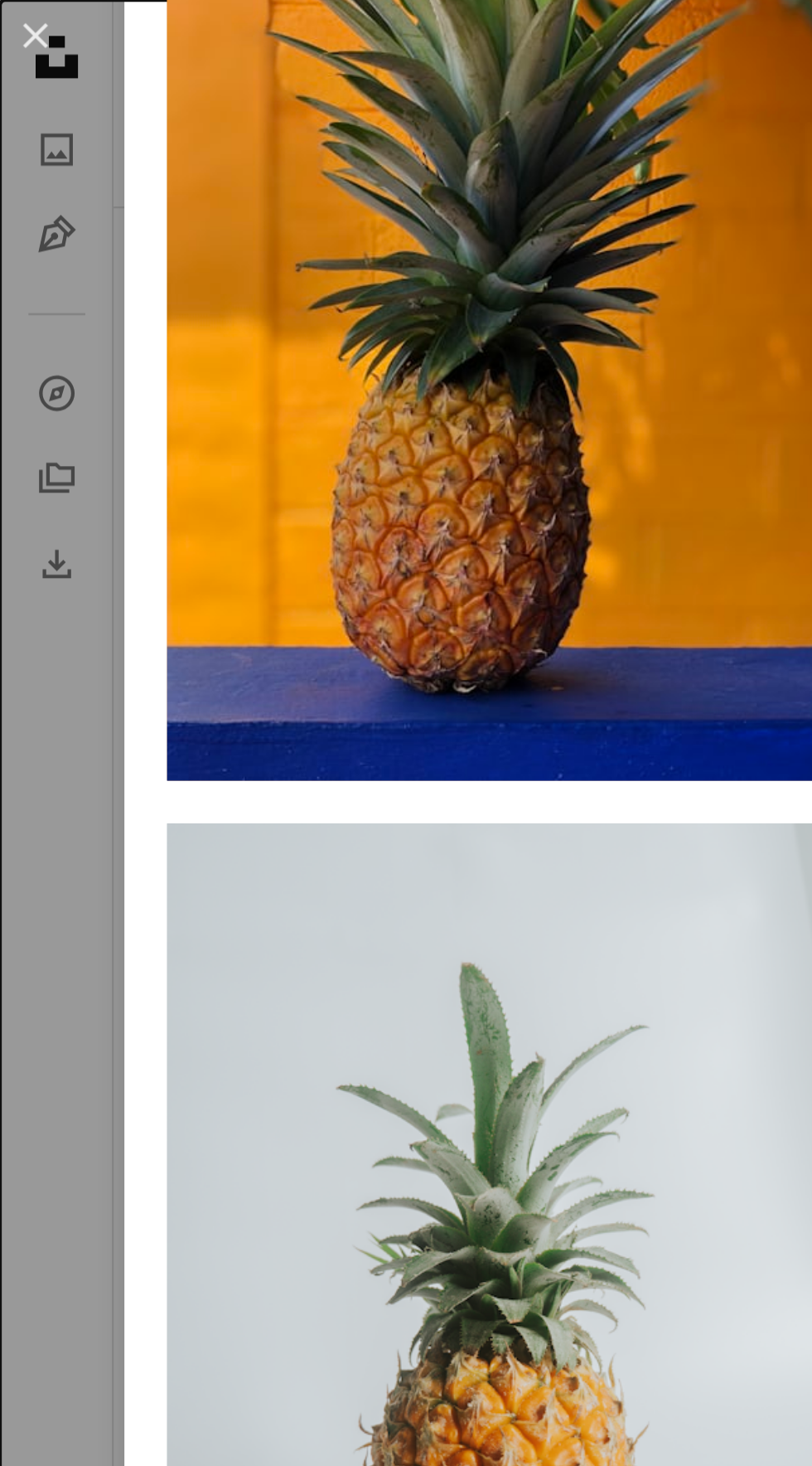
scroll to position [1622, 0]
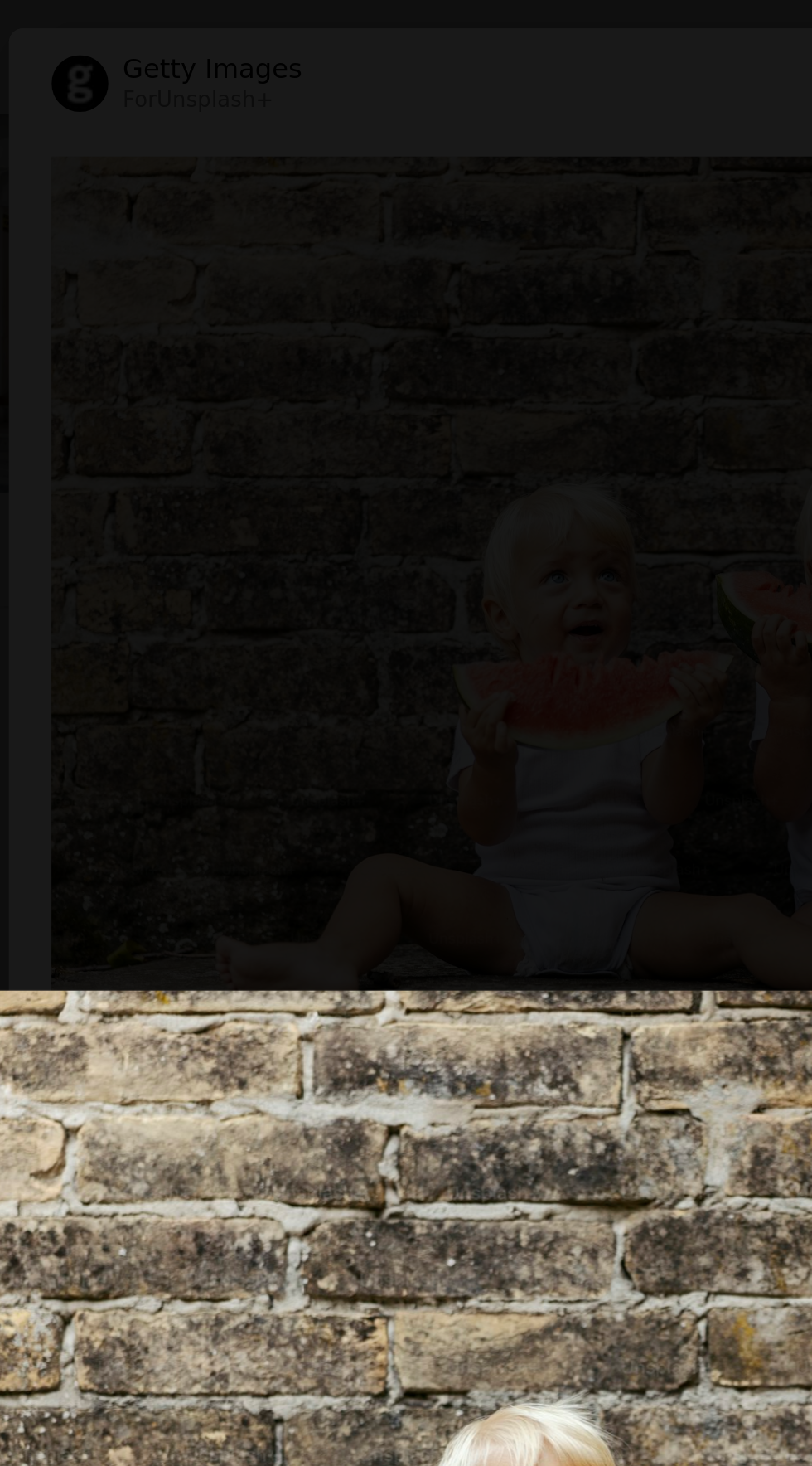
scroll to position [2734, 0]
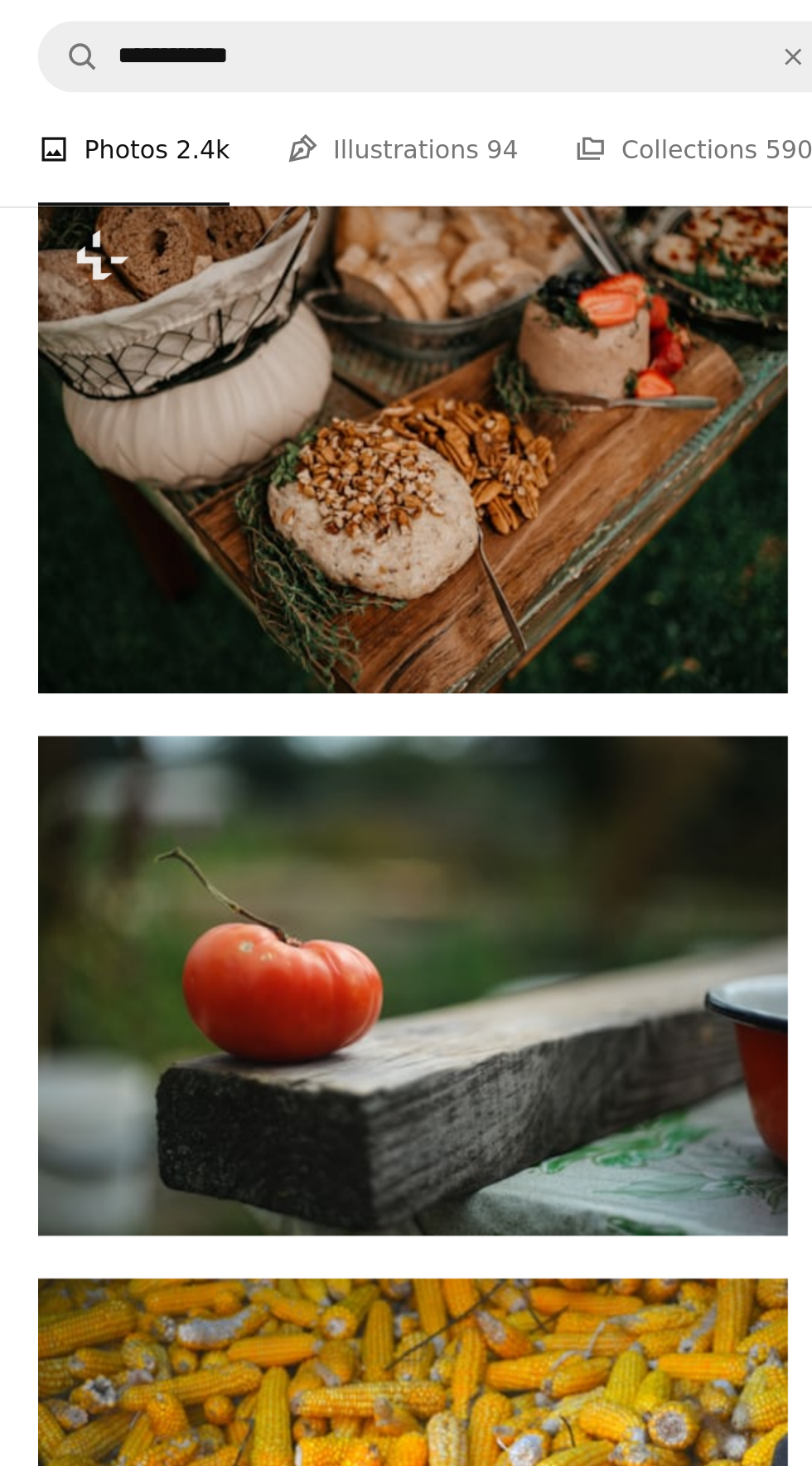
scroll to position [2075, 0]
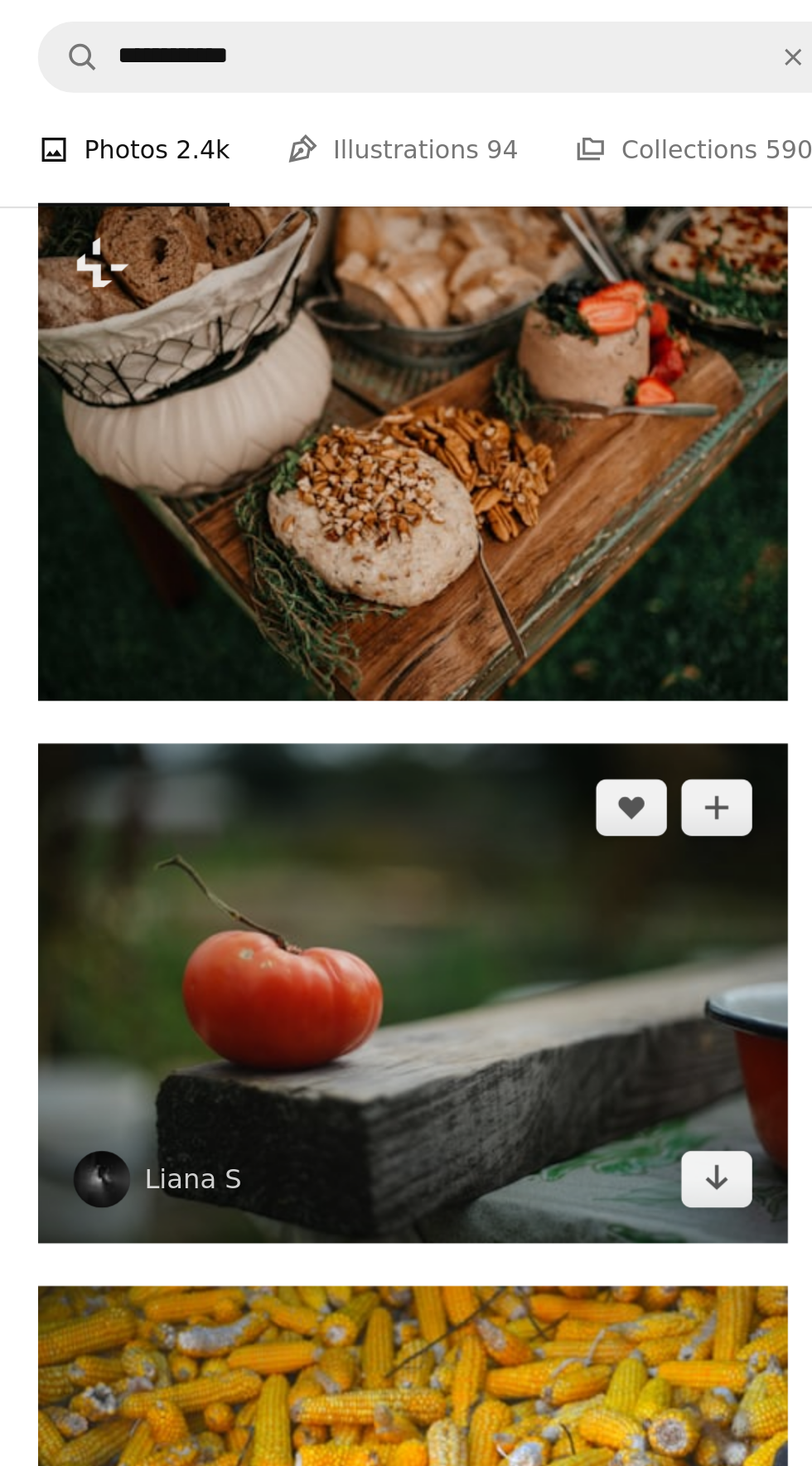
click at [303, 435] on img at bounding box center [248, 464] width 350 height 234
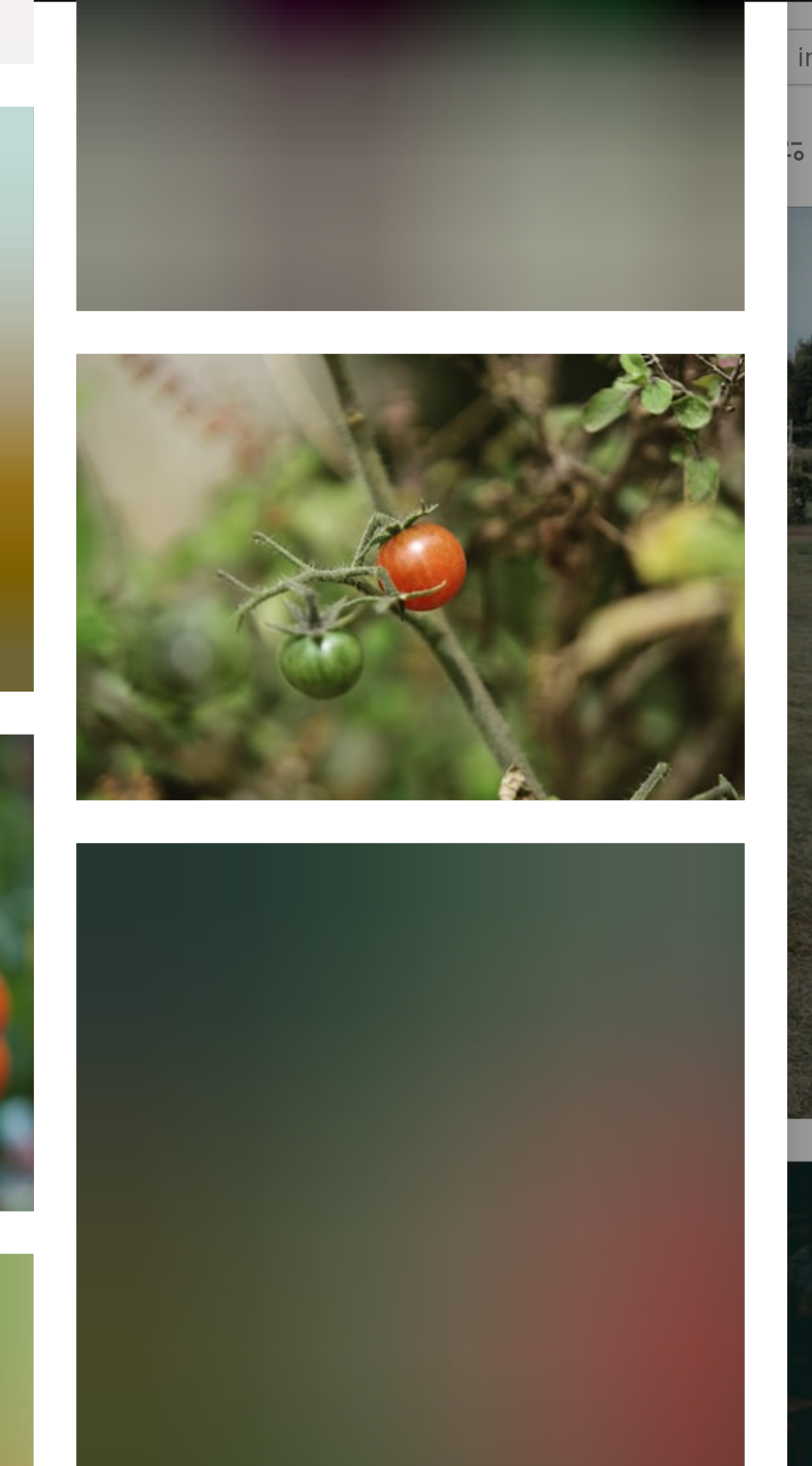
scroll to position [1968, 0]
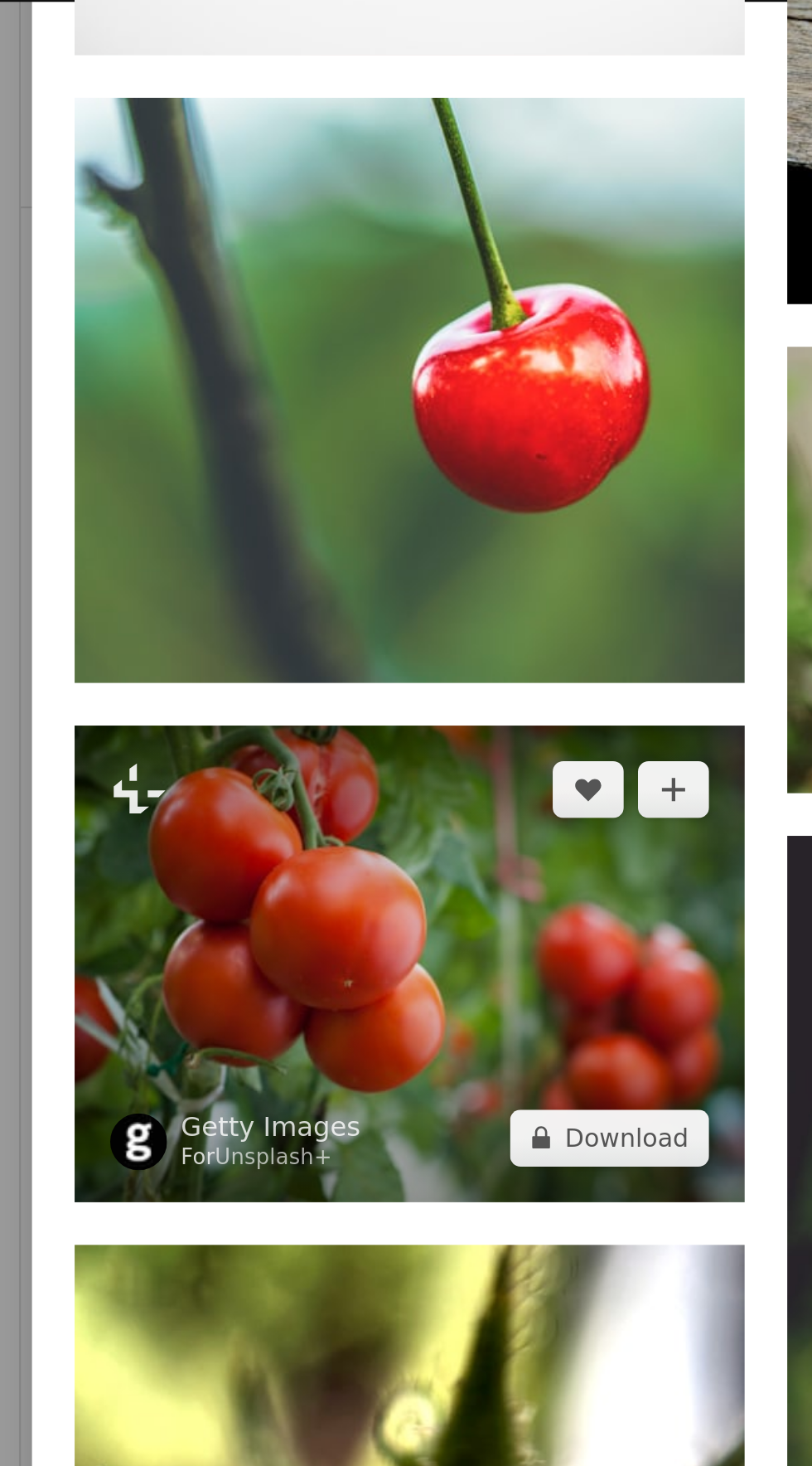
click at [246, 483] on img at bounding box center [234, 449] width 312 height 221
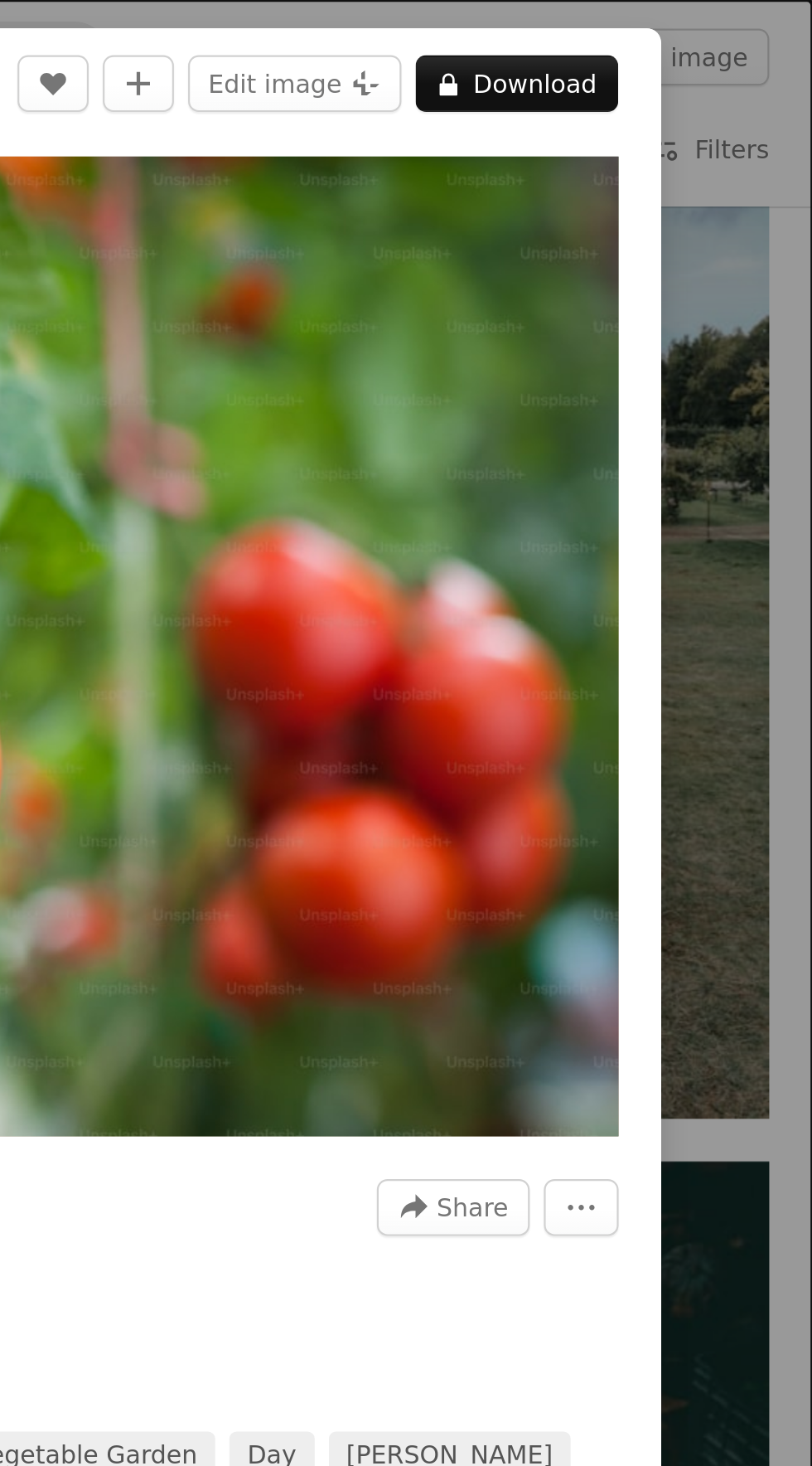
scroll to position [2075, 0]
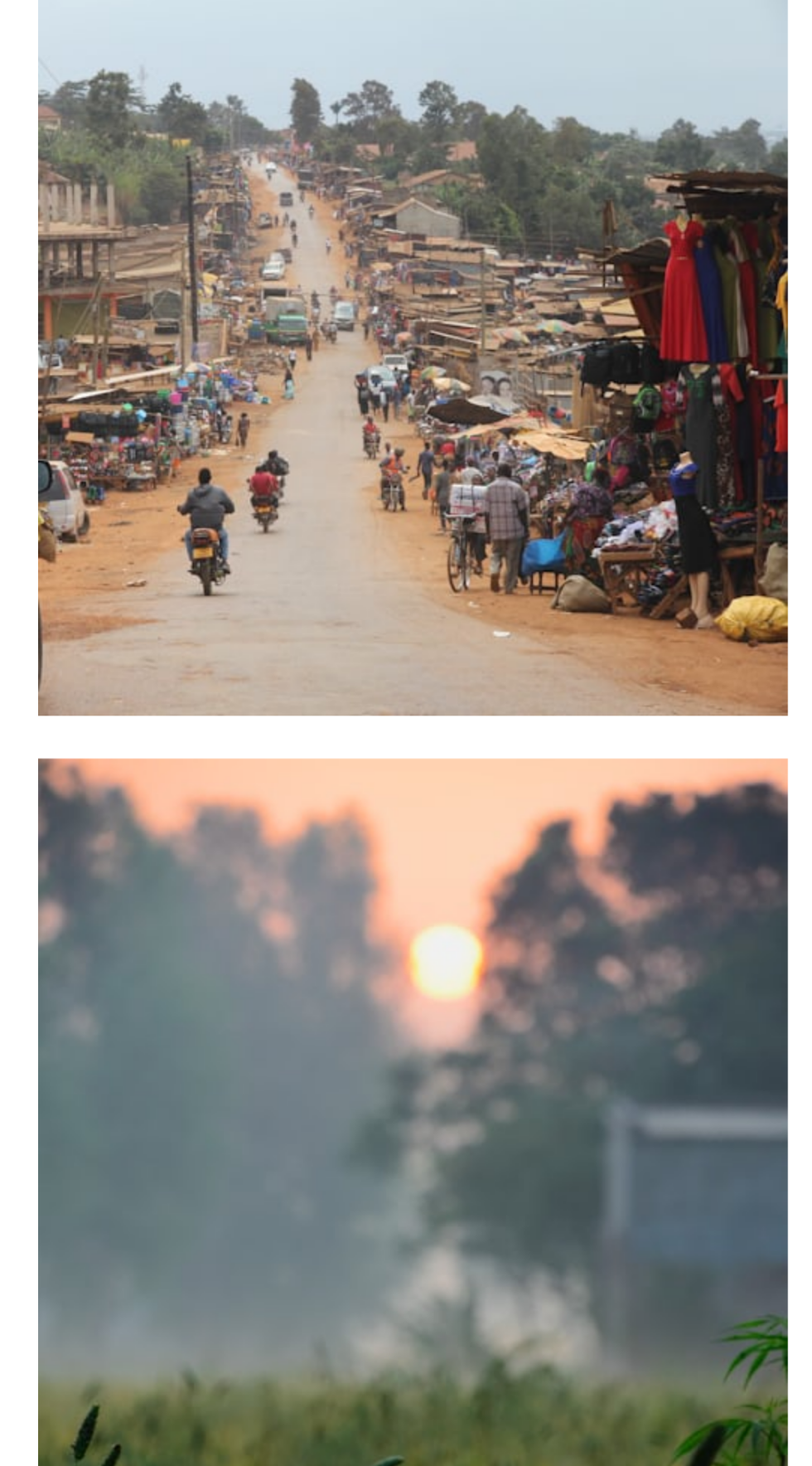
scroll to position [142, 0]
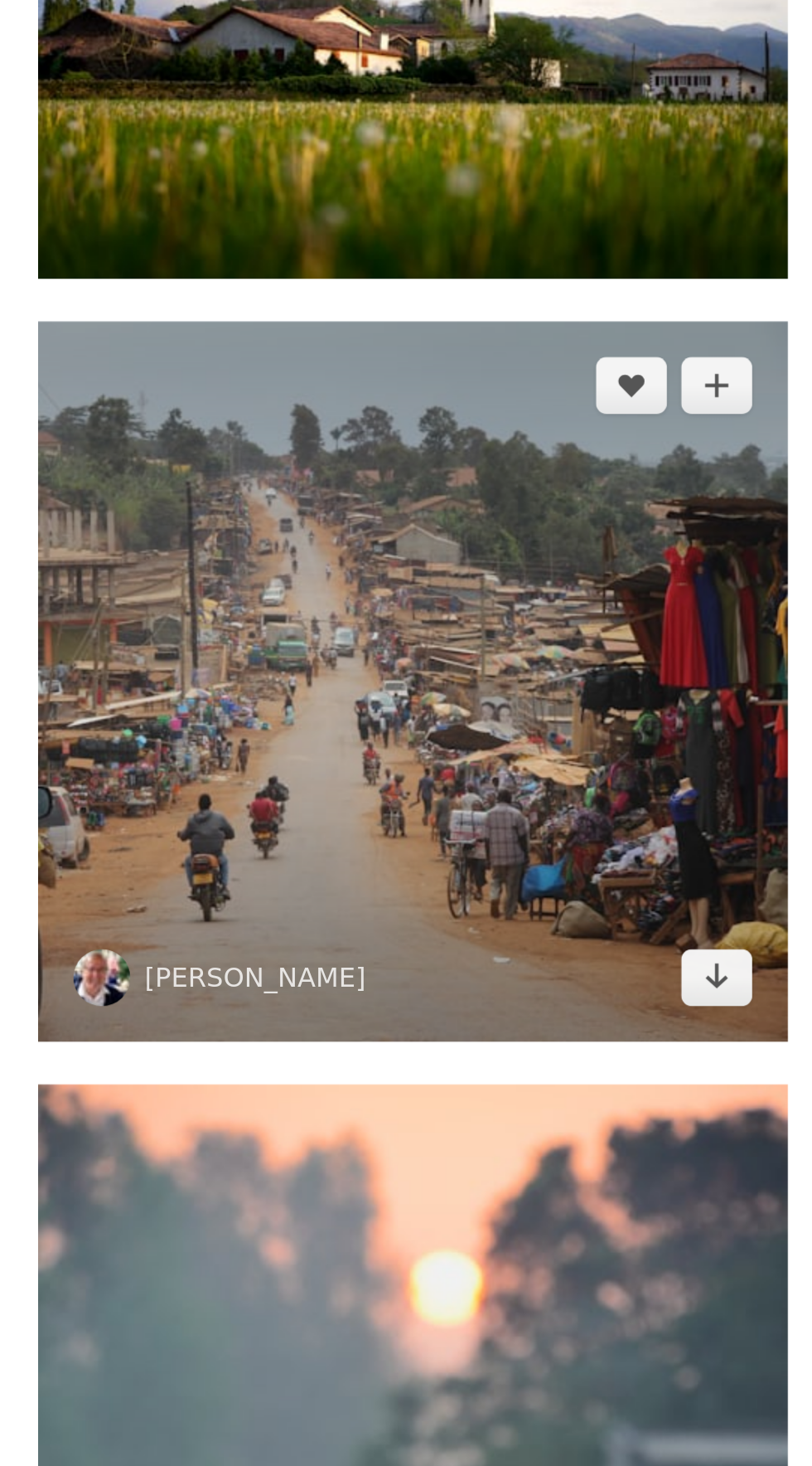
click at [325, 994] on img at bounding box center [248, 947] width 350 height 336
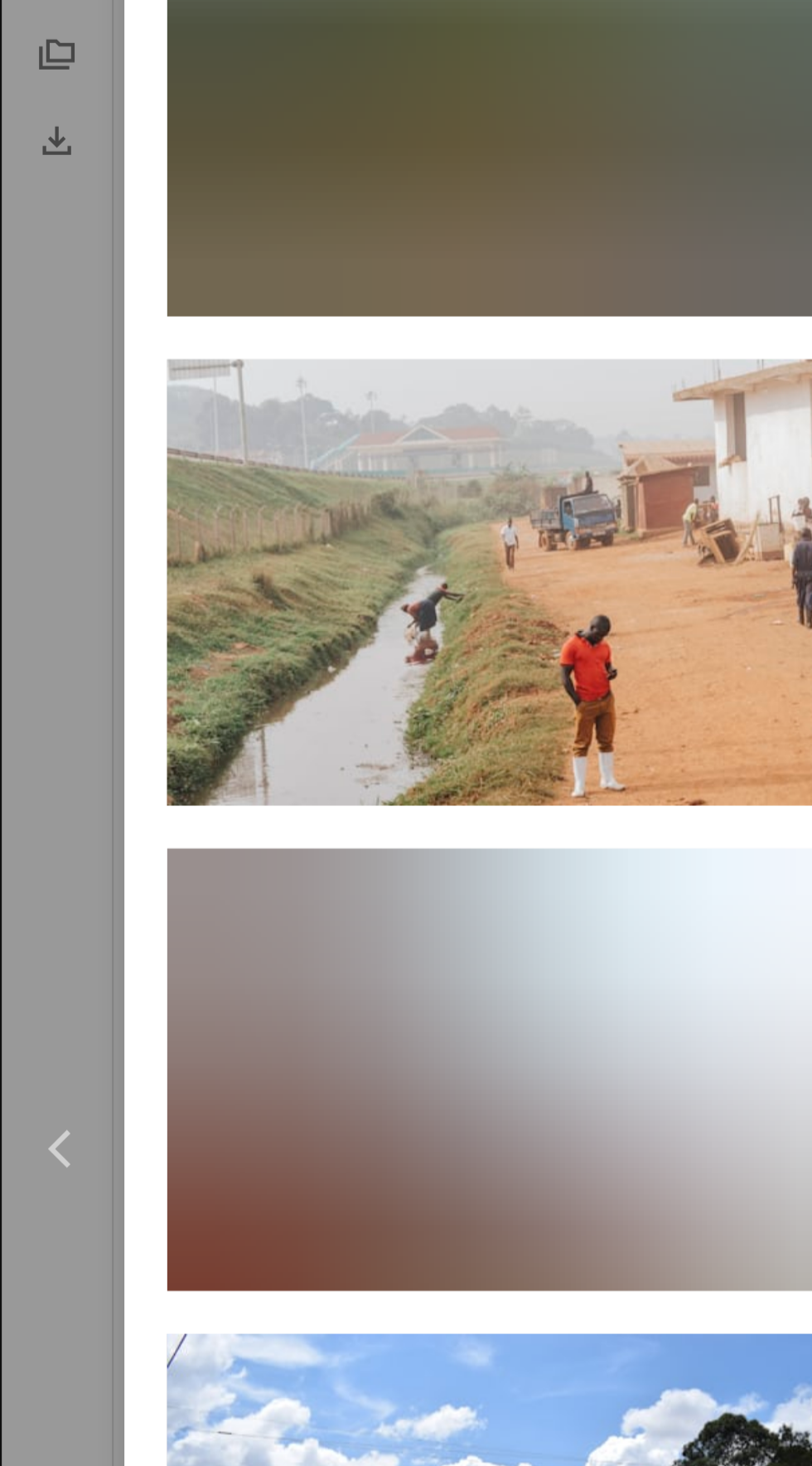
scroll to position [4038, 0]
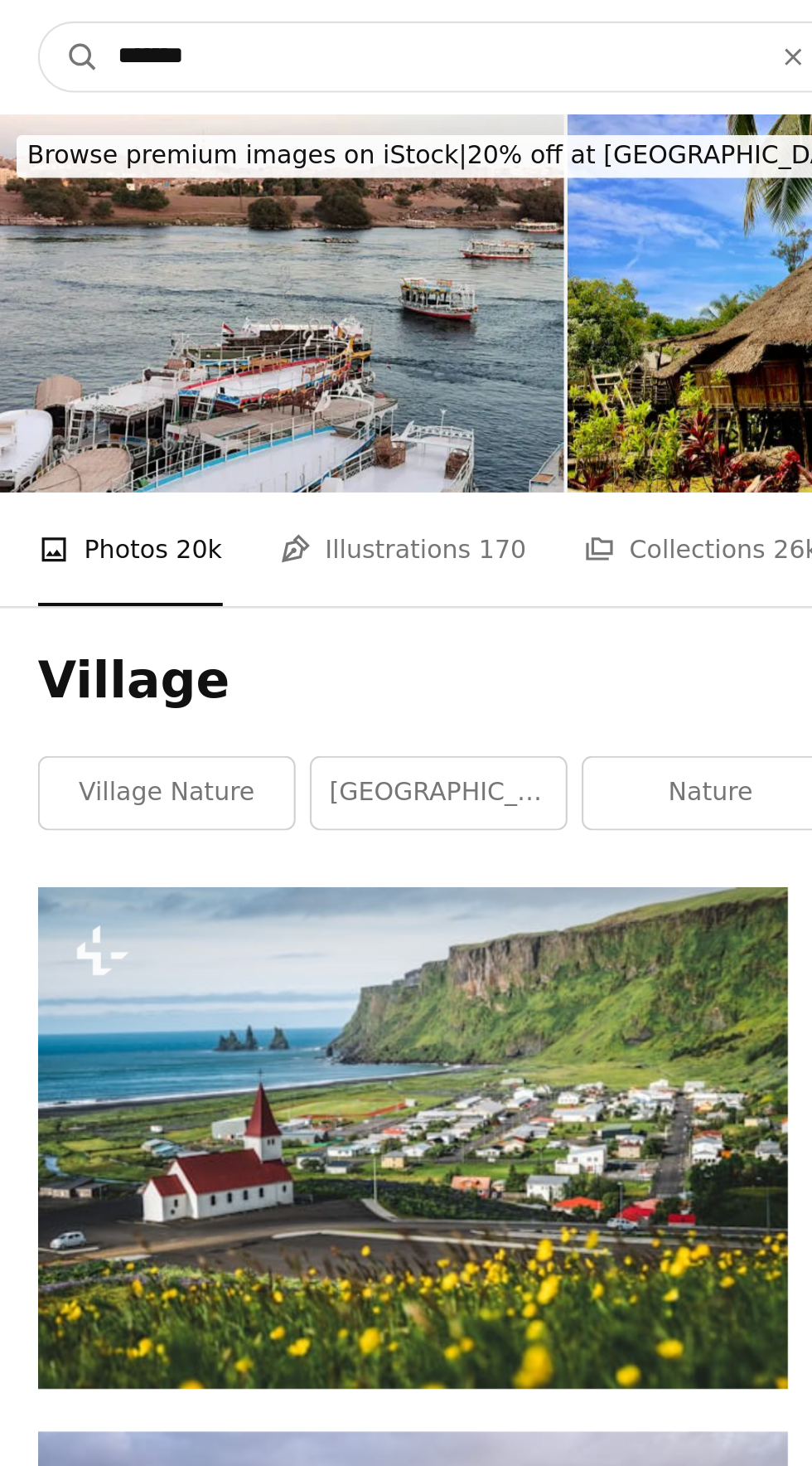
click at [255, 27] on input "*******" at bounding box center [254, 27] width 305 height 32
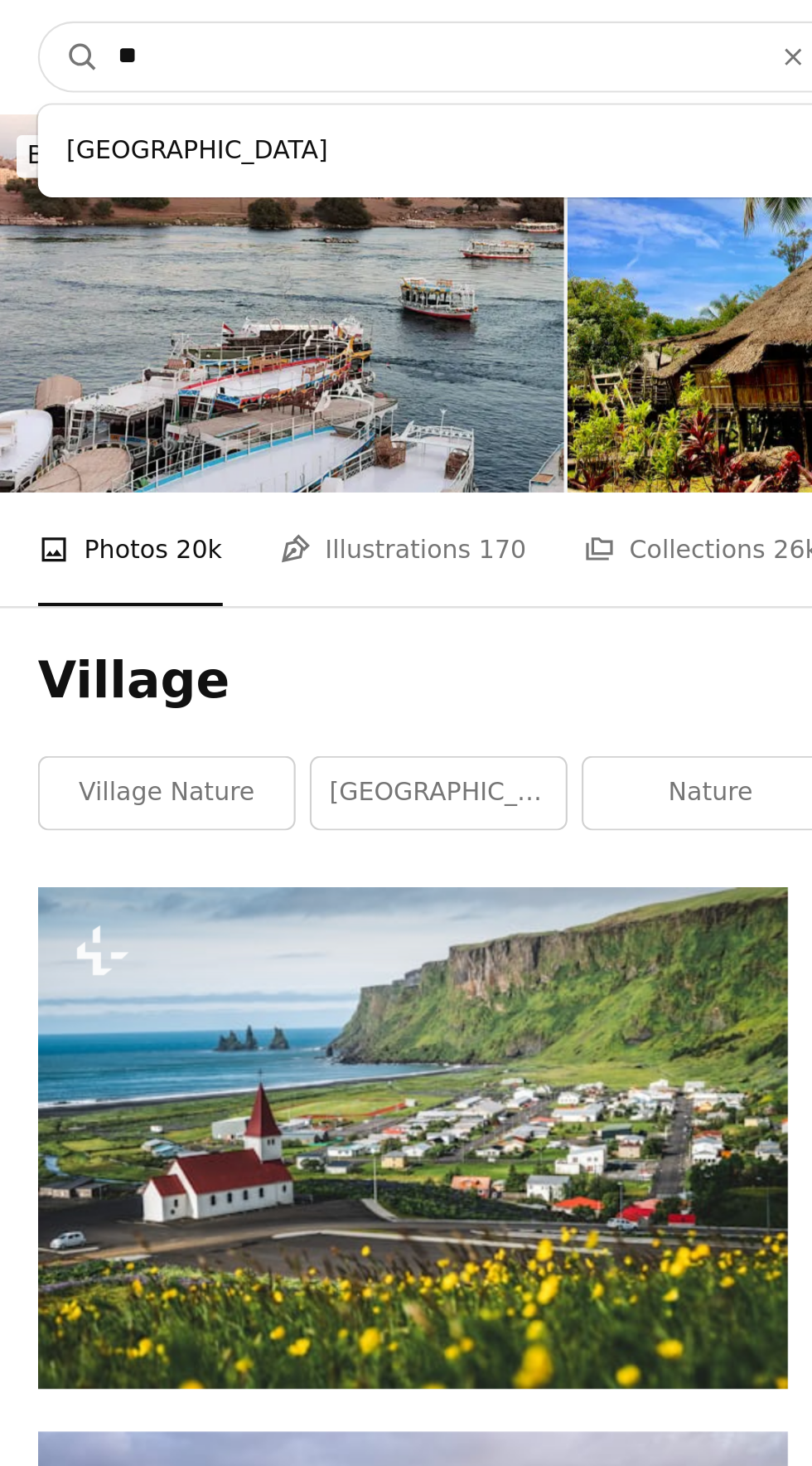
type input "*"
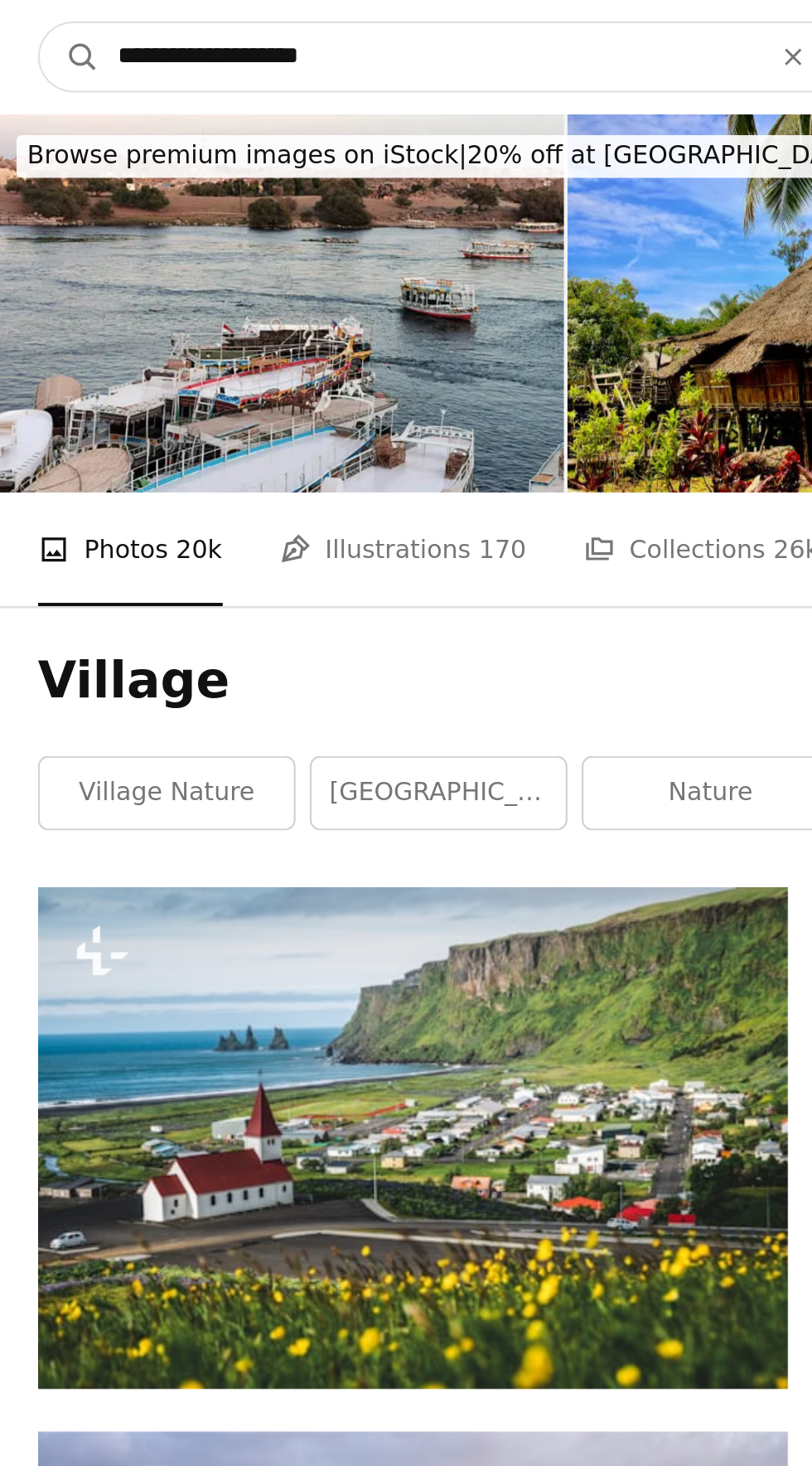
type input "**********"
click at [73, 11] on button "A magnifying glass" at bounding box center [88, 27] width 28 height 32
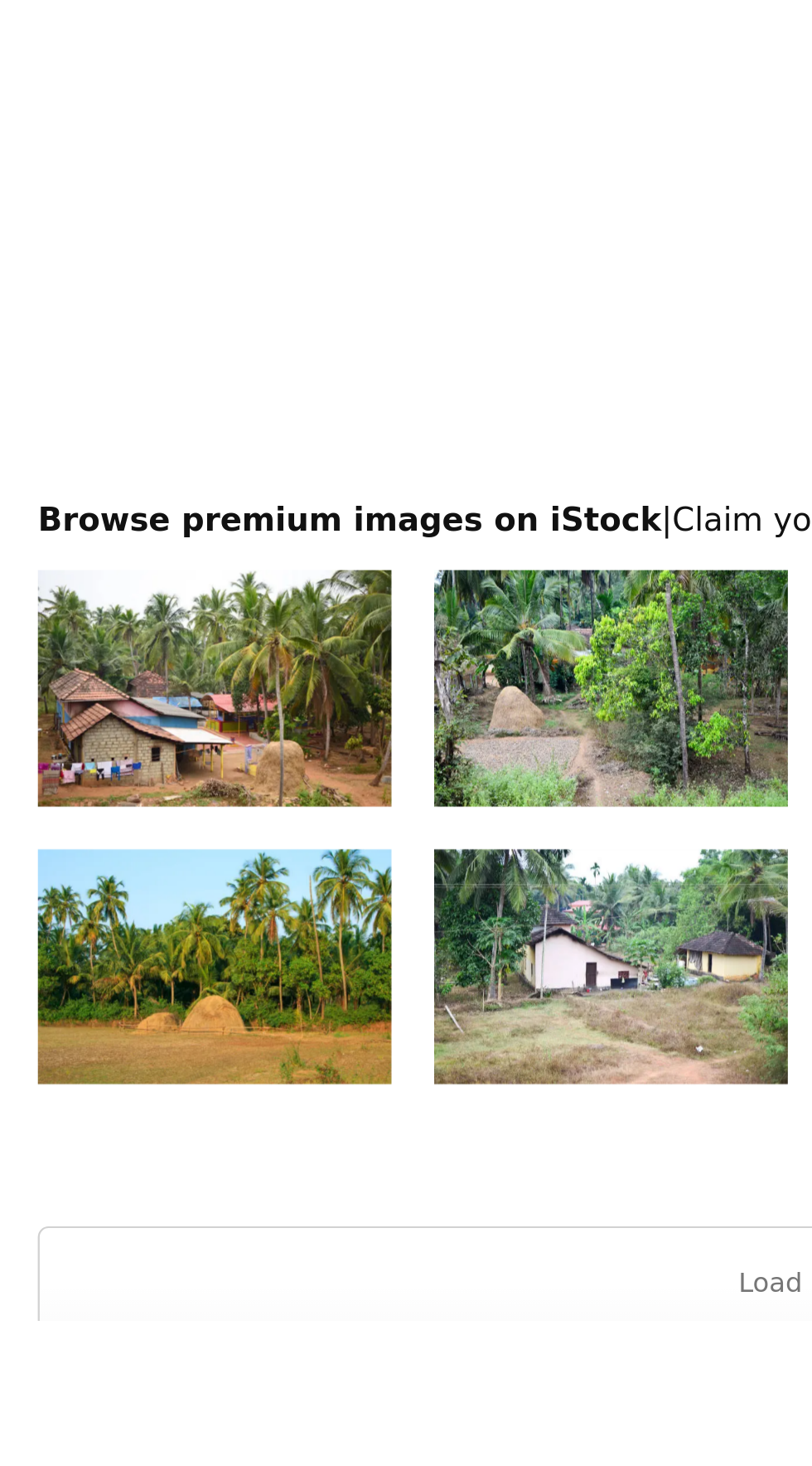
scroll to position [2953, 0]
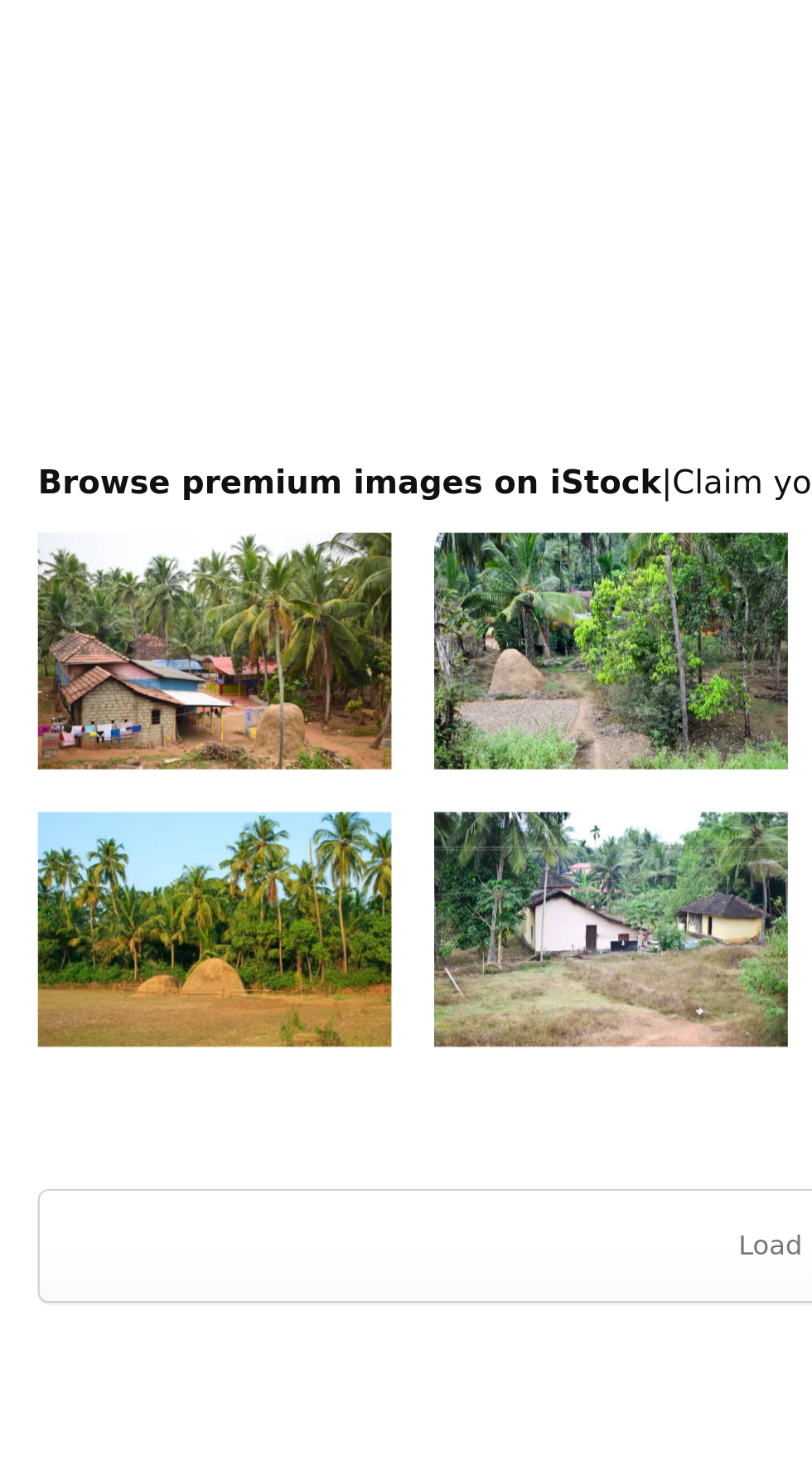
click at [174, 1278] on img at bounding box center [155, 1284] width 165 height 111
click at [175, 1160] on img at bounding box center [155, 1154] width 165 height 111
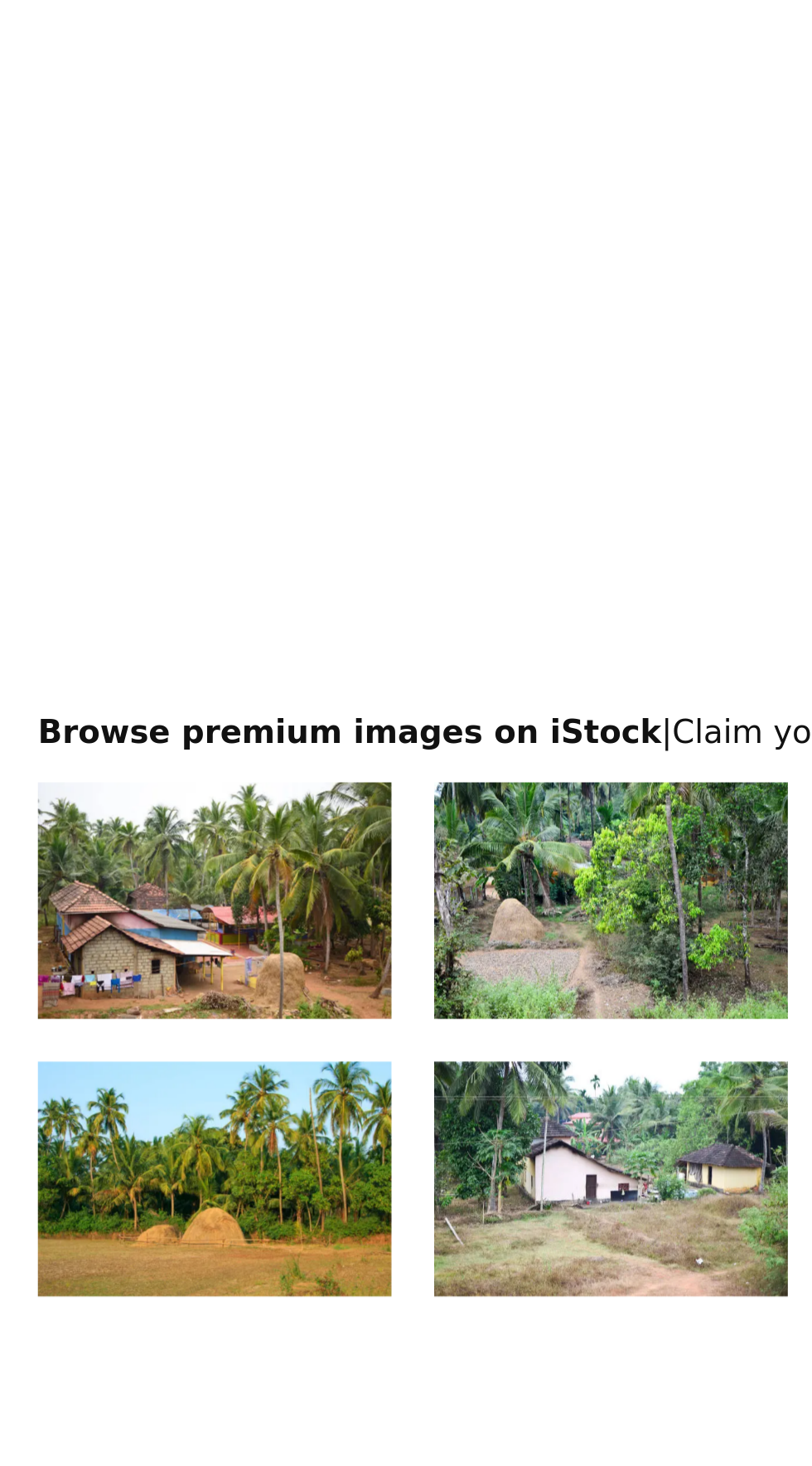
scroll to position [2980, 0]
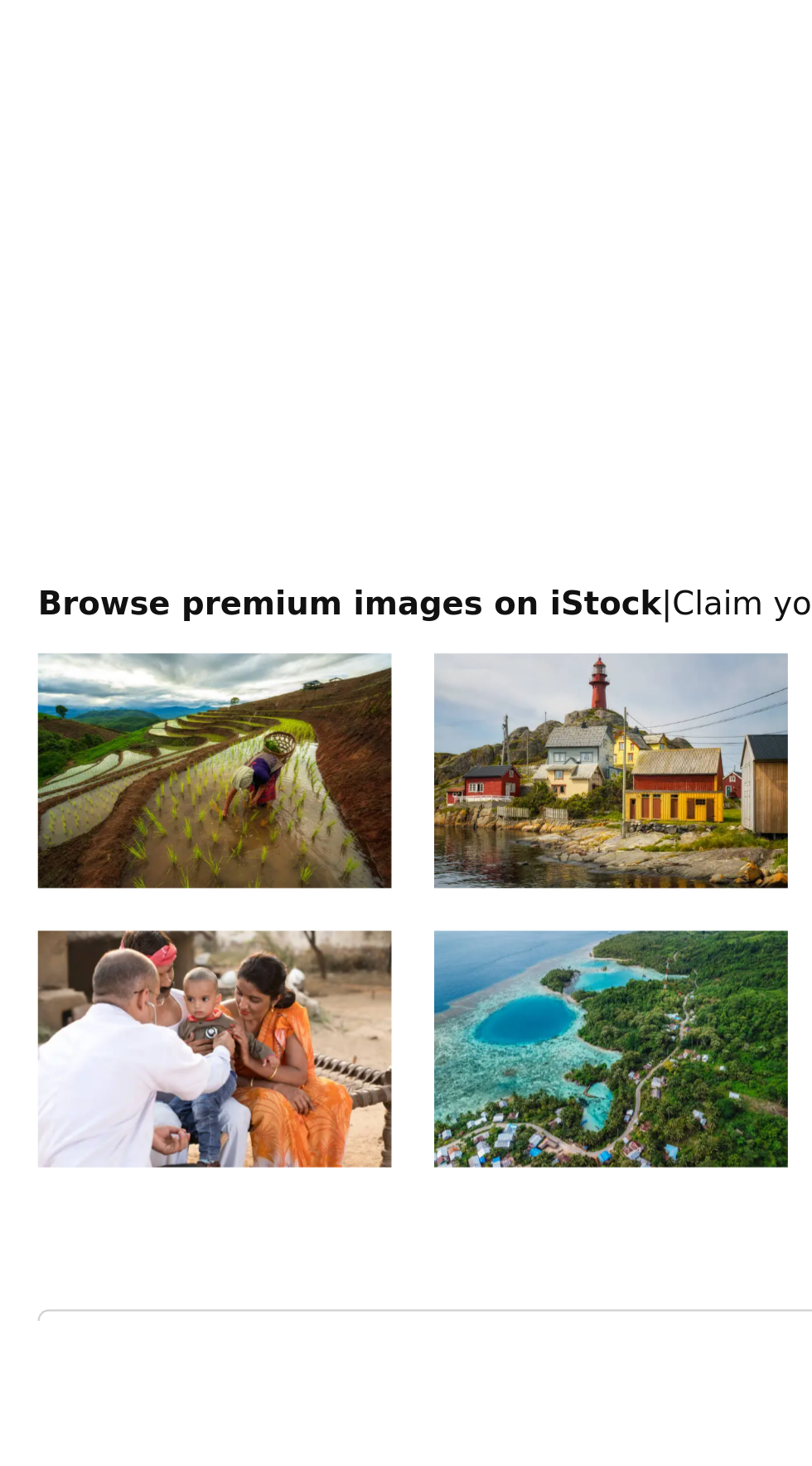
scroll to position [3121, 0]
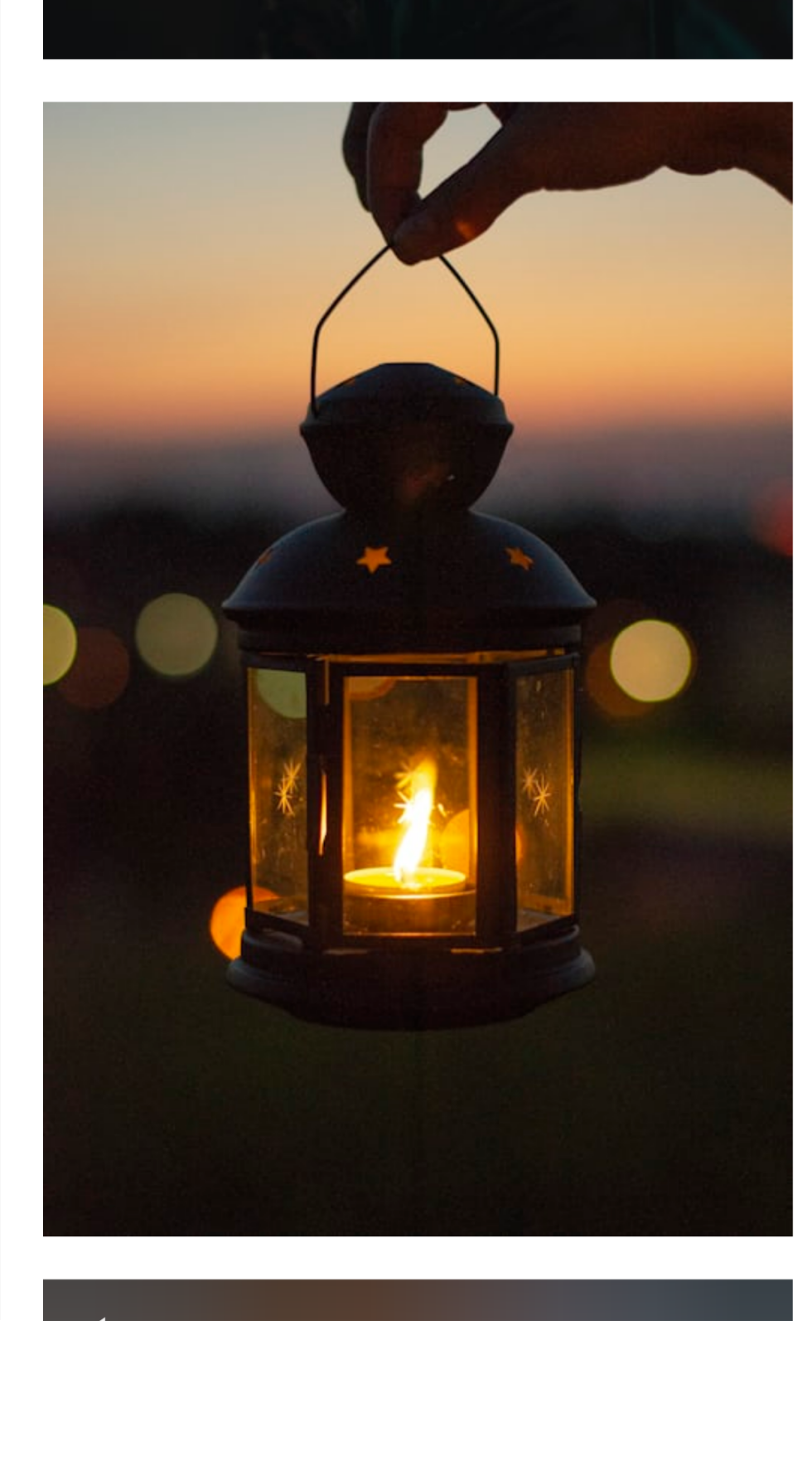
scroll to position [1532, 0]
